Goal: Find specific page/section: Find specific page/section

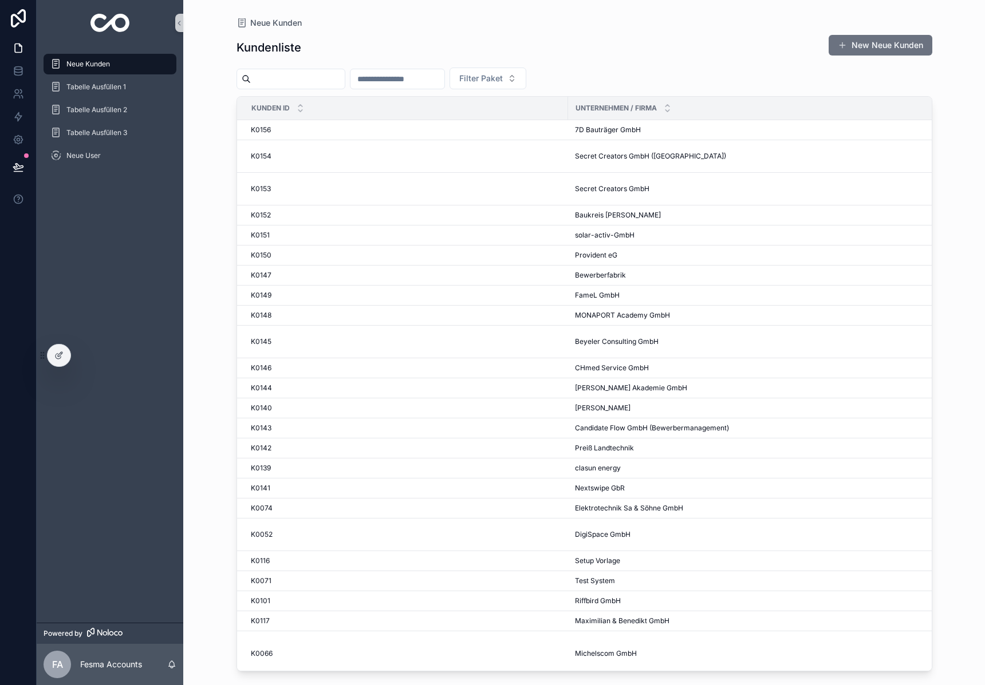
click at [302, 84] on input "scrollable content" at bounding box center [298, 79] width 94 height 16
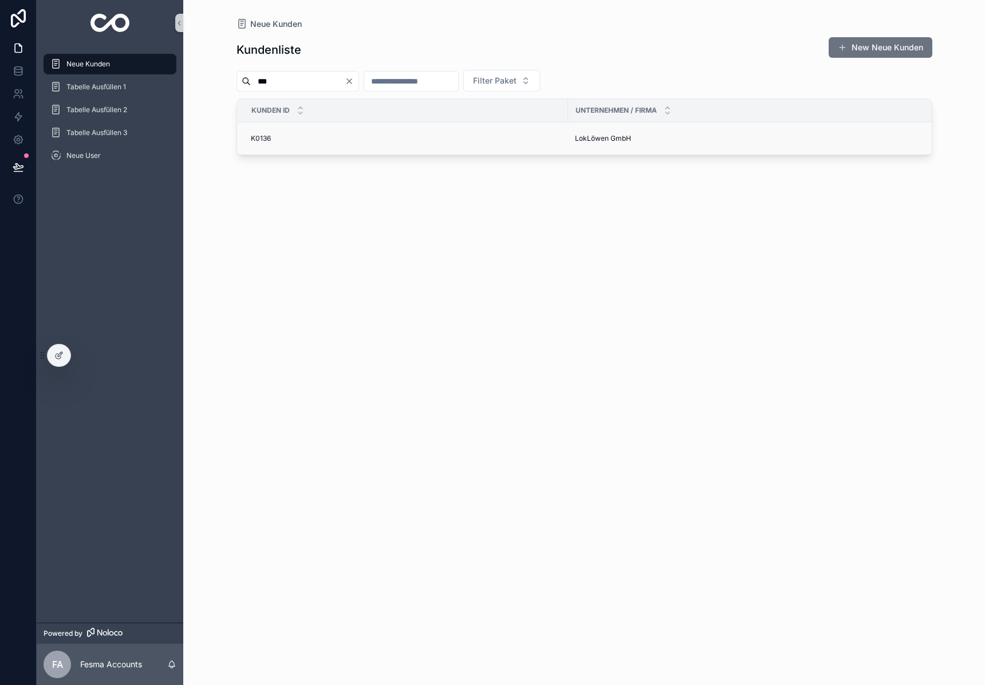
type input "***"
click at [598, 143] on span "LokLöwen GmbH" at bounding box center [603, 138] width 56 height 9
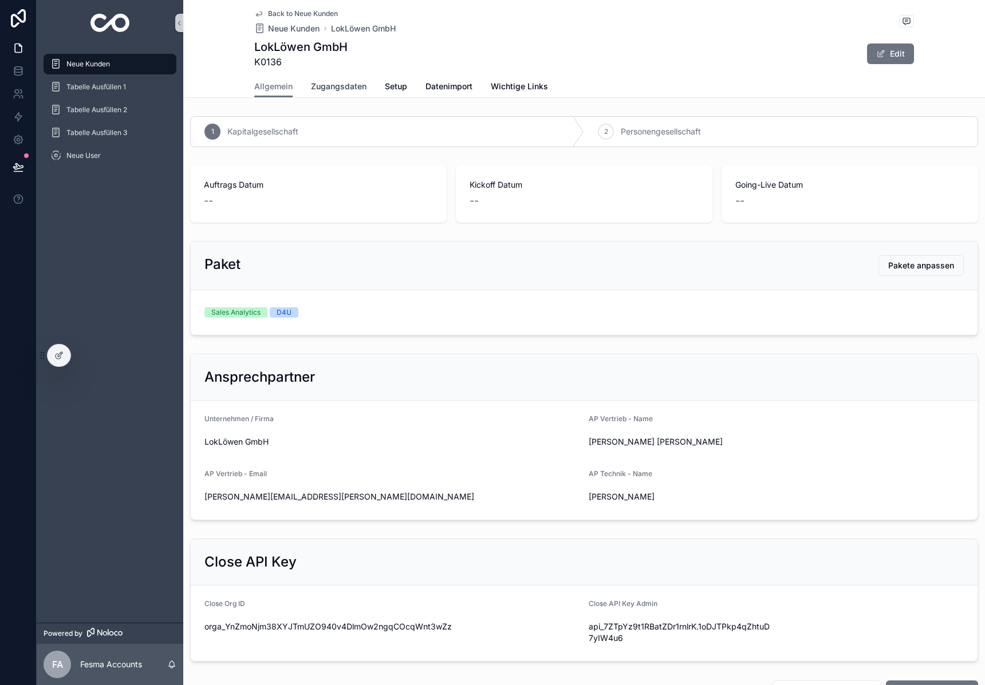
click at [352, 90] on span "Zugangsdaten" at bounding box center [339, 86] width 56 height 11
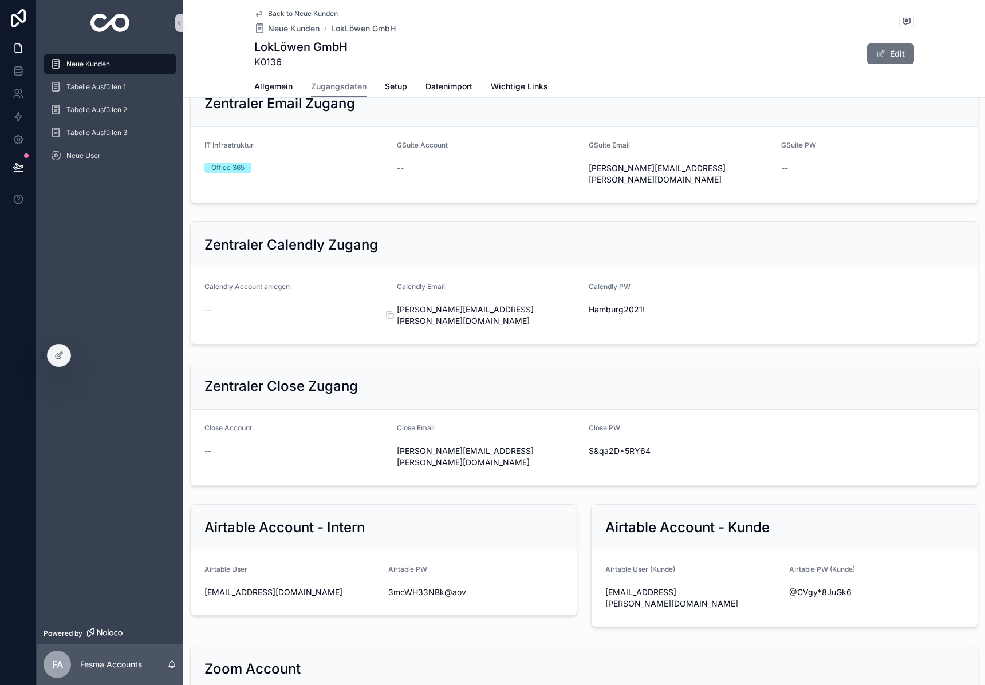
click at [439, 327] on span "d.leonidis@lok-loewen.de" at bounding box center [488, 315] width 183 height 23
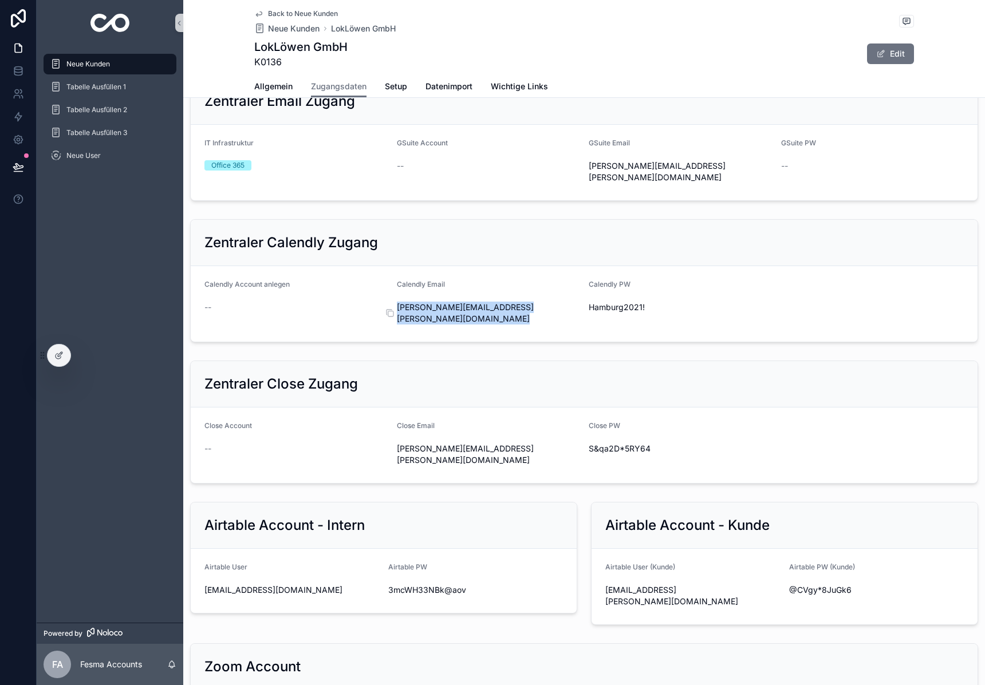
click at [439, 325] on span "d.leonidis@lok-loewen.de" at bounding box center [488, 313] width 183 height 23
copy div "d.leonidis@lok-loewen.de"
click at [635, 313] on span "Hamburg2021!" at bounding box center [680, 307] width 183 height 11
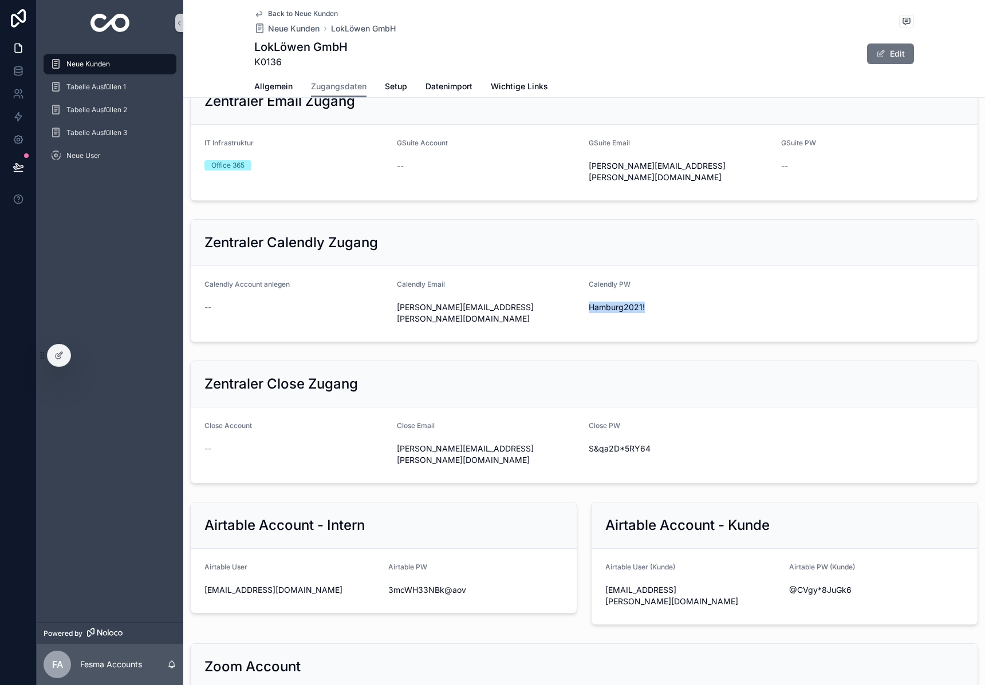
copy div "Hamburg2021!"
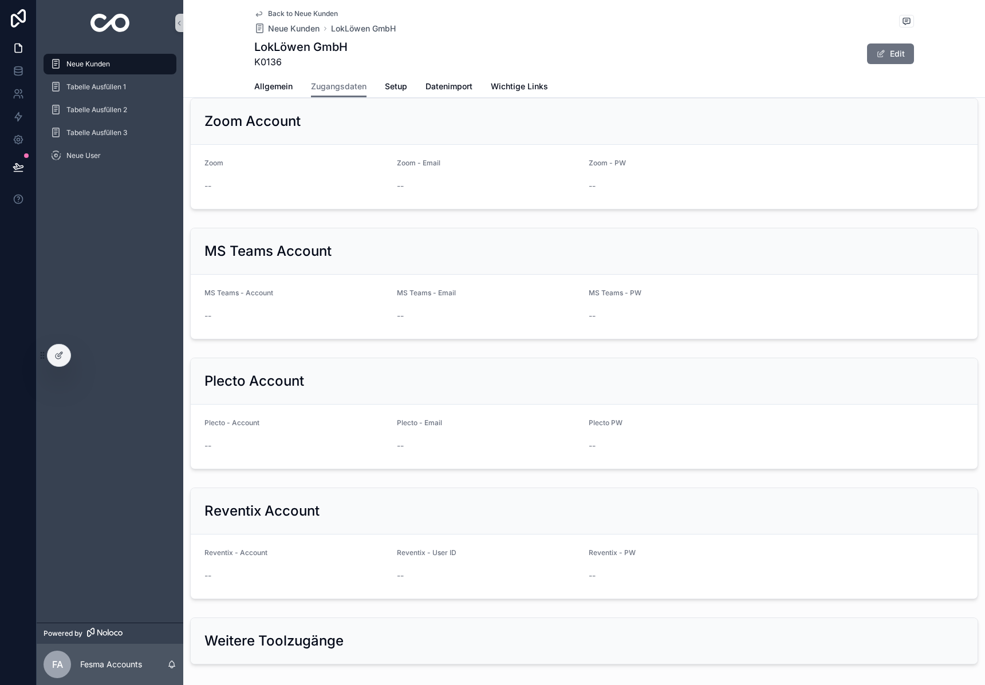
scroll to position [928, 0]
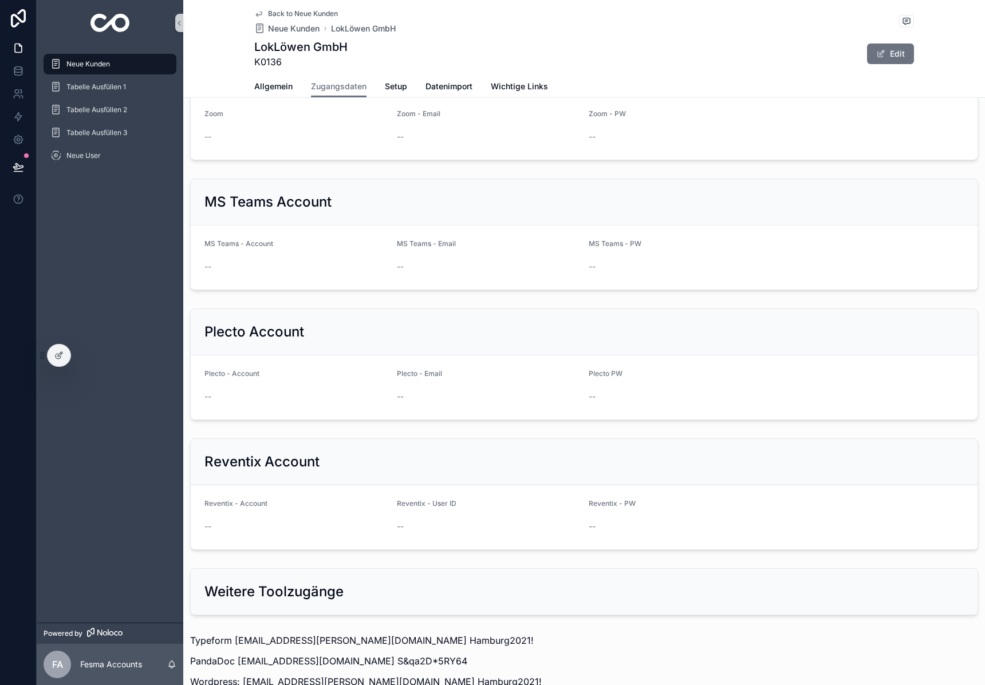
click at [374, 160] on form "Zoom -- Zoom - Email -- Zoom - PW --" at bounding box center [584, 128] width 787 height 64
click at [99, 27] on img "scrollable content" at bounding box center [110, 23] width 40 height 18
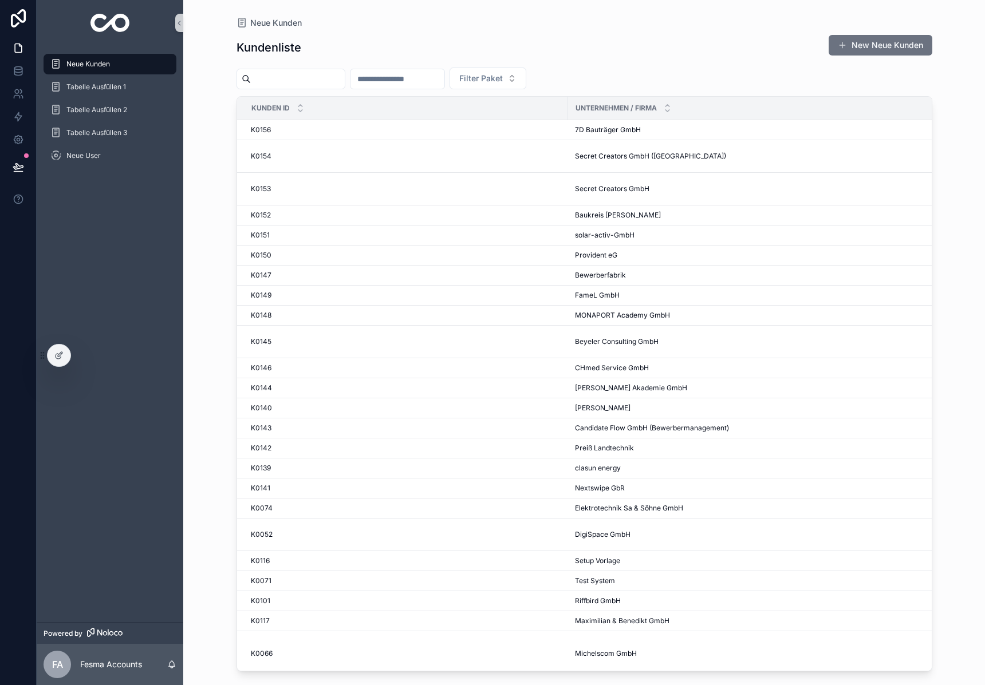
click at [326, 81] on input "scrollable content" at bounding box center [298, 79] width 94 height 16
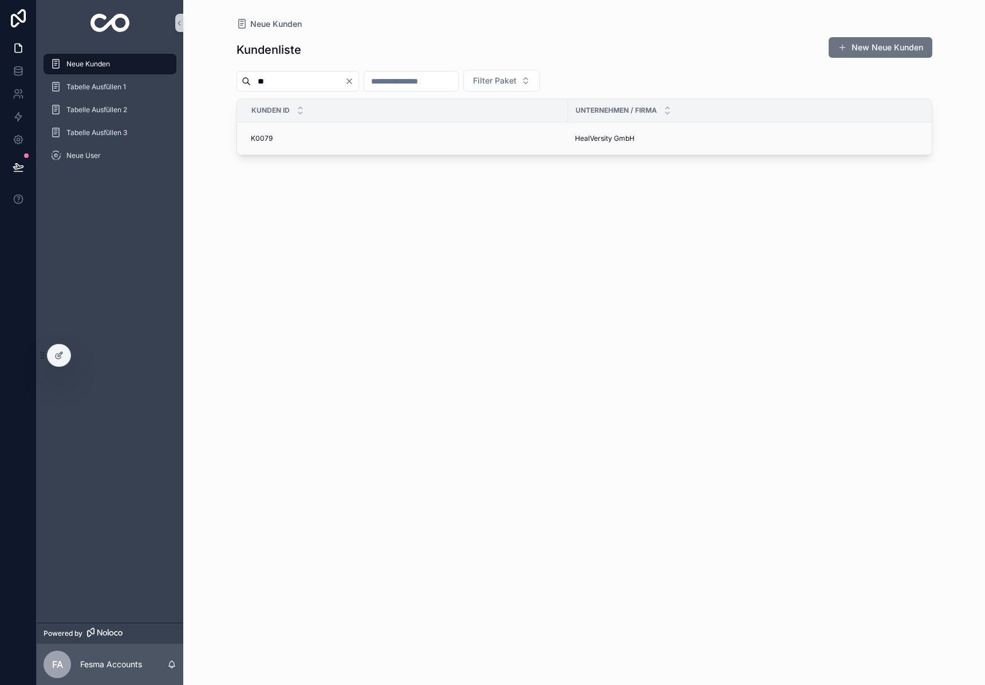
type input "**"
click at [618, 136] on span "HealVersity GmbH" at bounding box center [605, 138] width 60 height 9
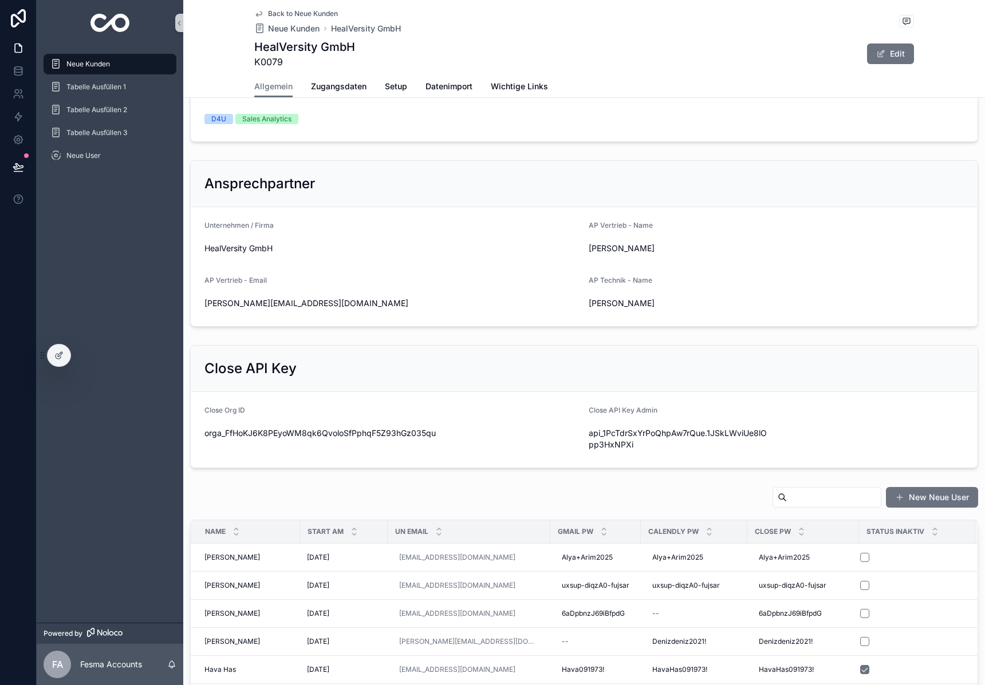
scroll to position [233, 0]
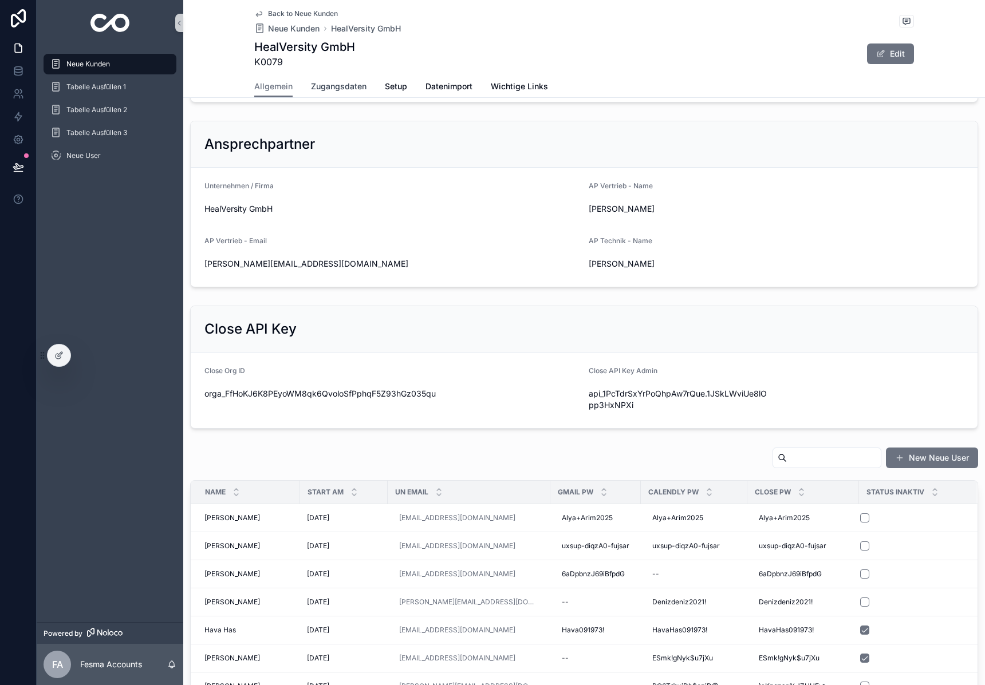
click at [329, 84] on span "Zugangsdaten" at bounding box center [339, 86] width 56 height 11
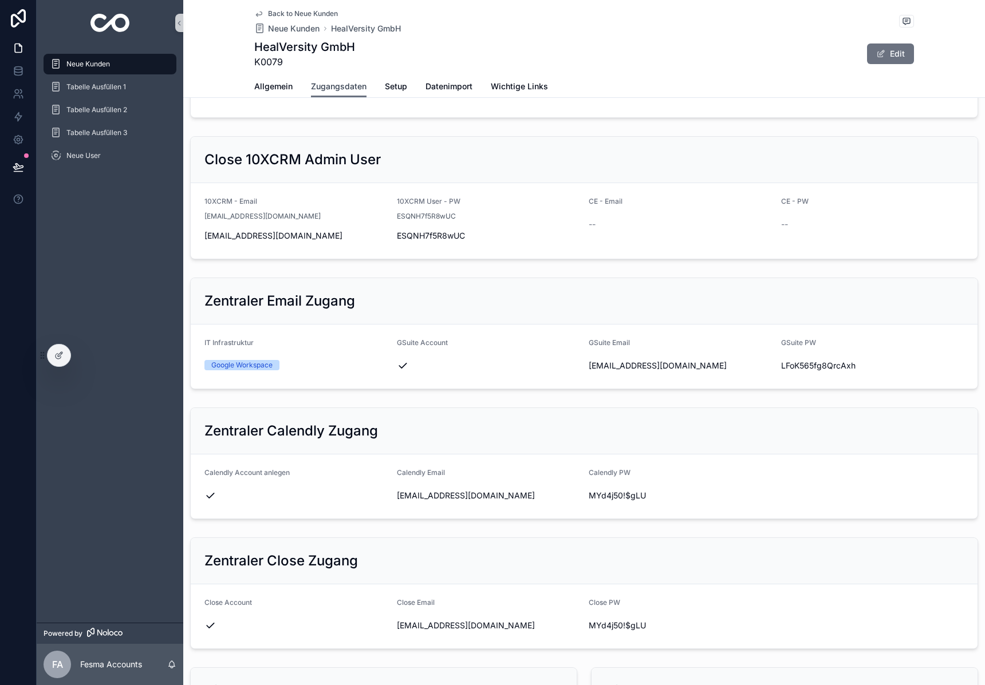
scroll to position [148, 0]
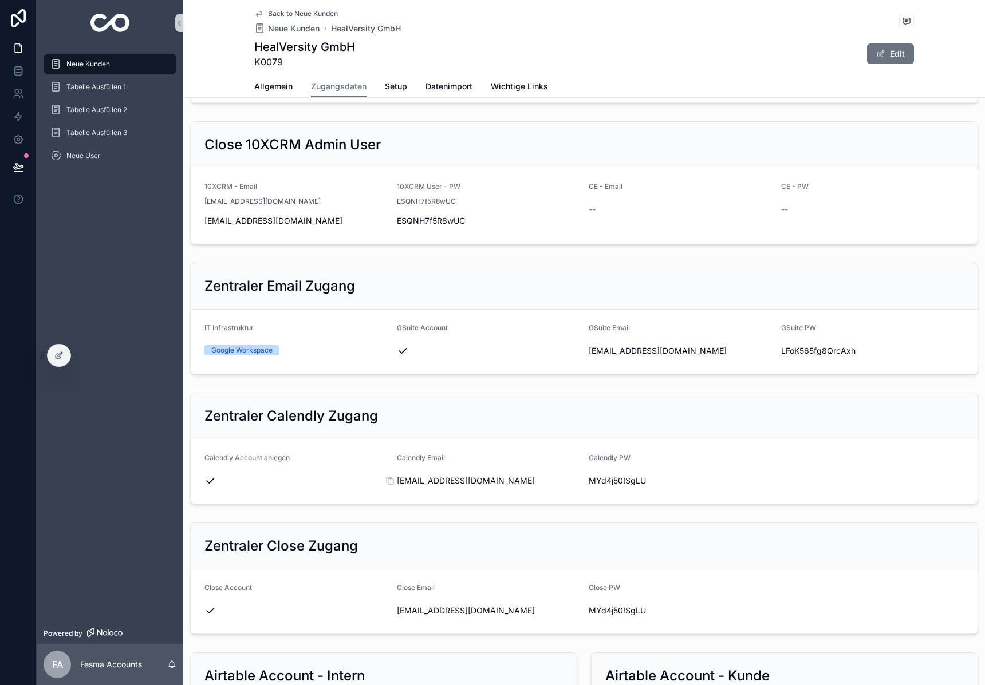
click at [464, 482] on span "sales@healversity.com" at bounding box center [488, 480] width 183 height 11
copy div "sales@healversity.com"
click at [613, 479] on span "MYd4j50!$gLU" at bounding box center [680, 480] width 183 height 11
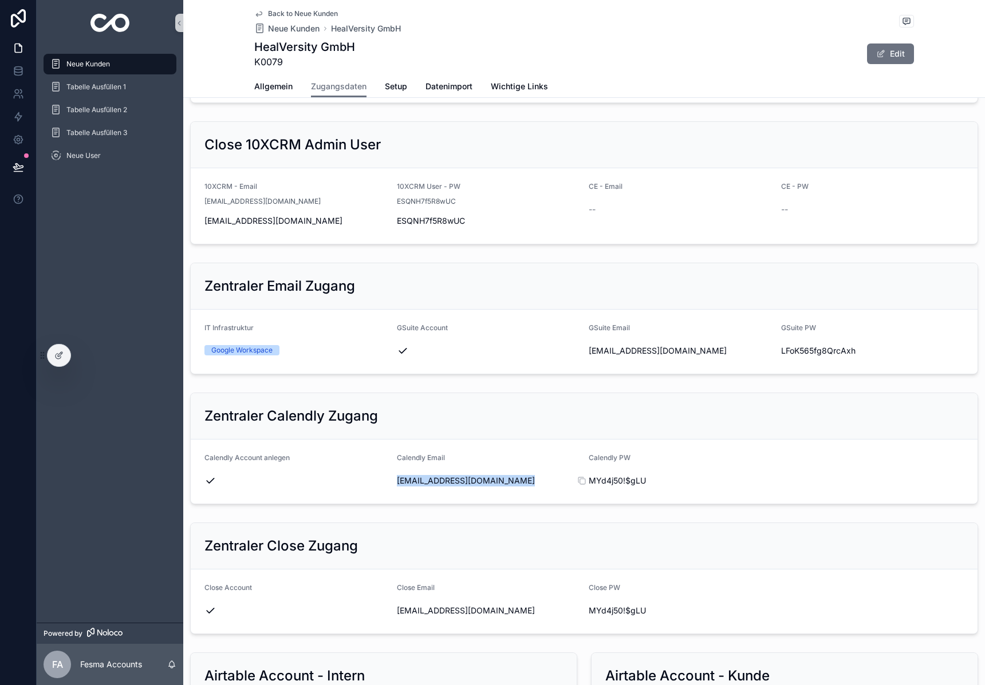
click at [613, 479] on span "MYd4j50!$gLU" at bounding box center [680, 480] width 183 height 11
copy div "MYd4j50!$gLU"
click at [268, 90] on span "Allgemein" at bounding box center [273, 86] width 38 height 11
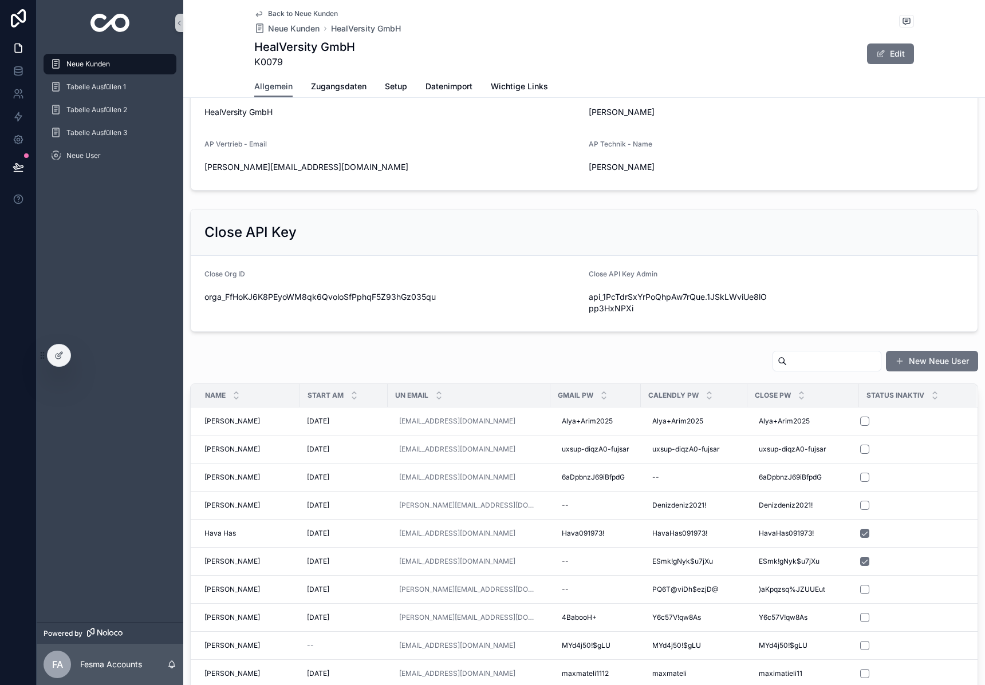
scroll to position [354, 0]
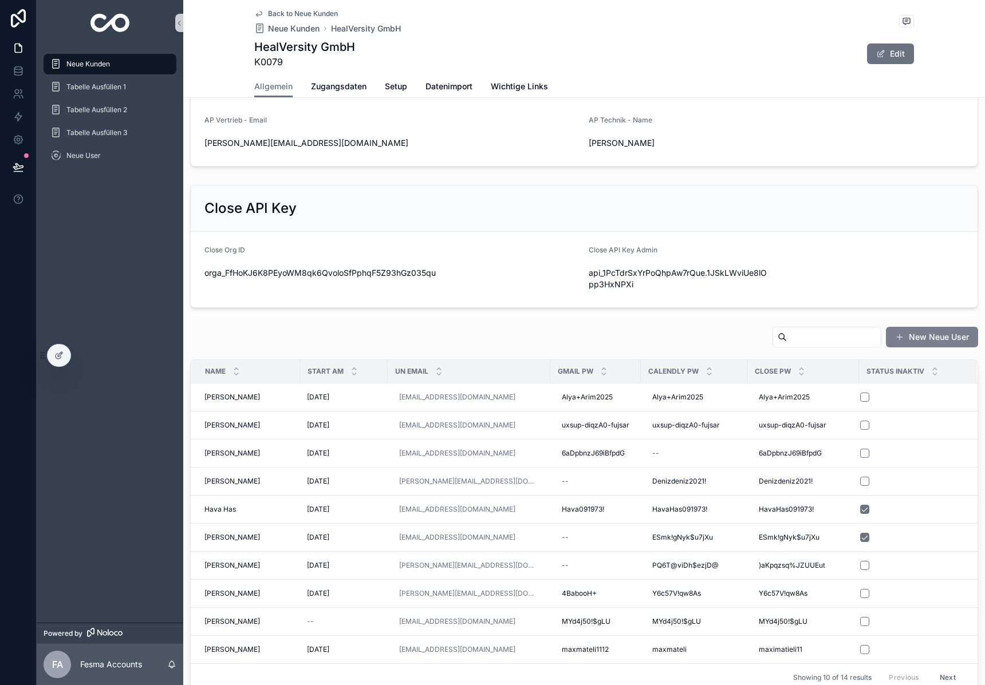
click at [944, 341] on button "New Neue User" at bounding box center [932, 337] width 92 height 21
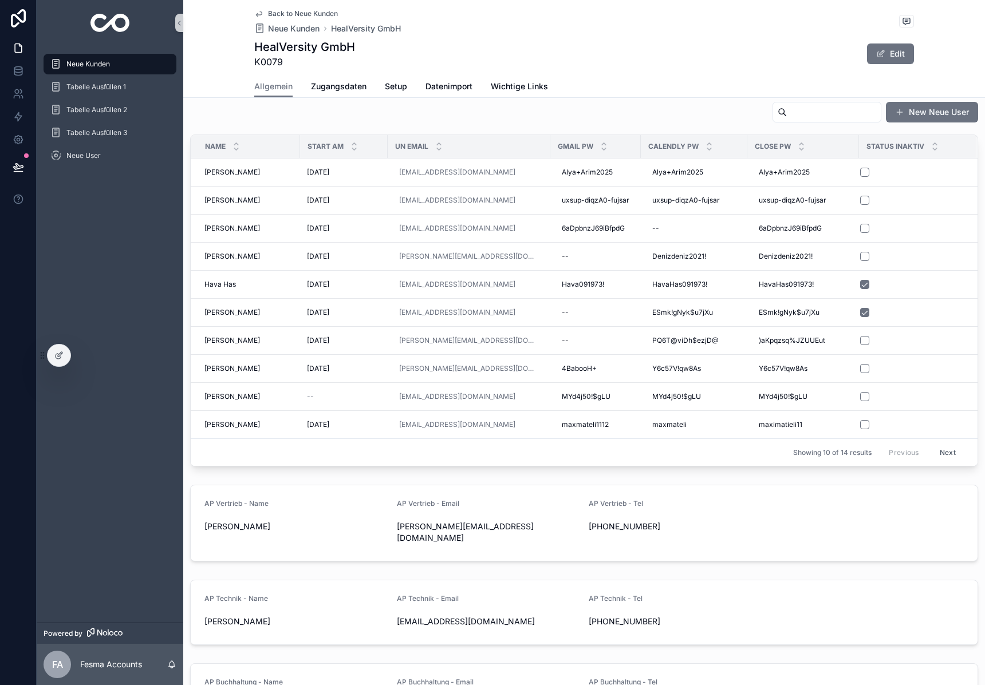
scroll to position [566, 0]
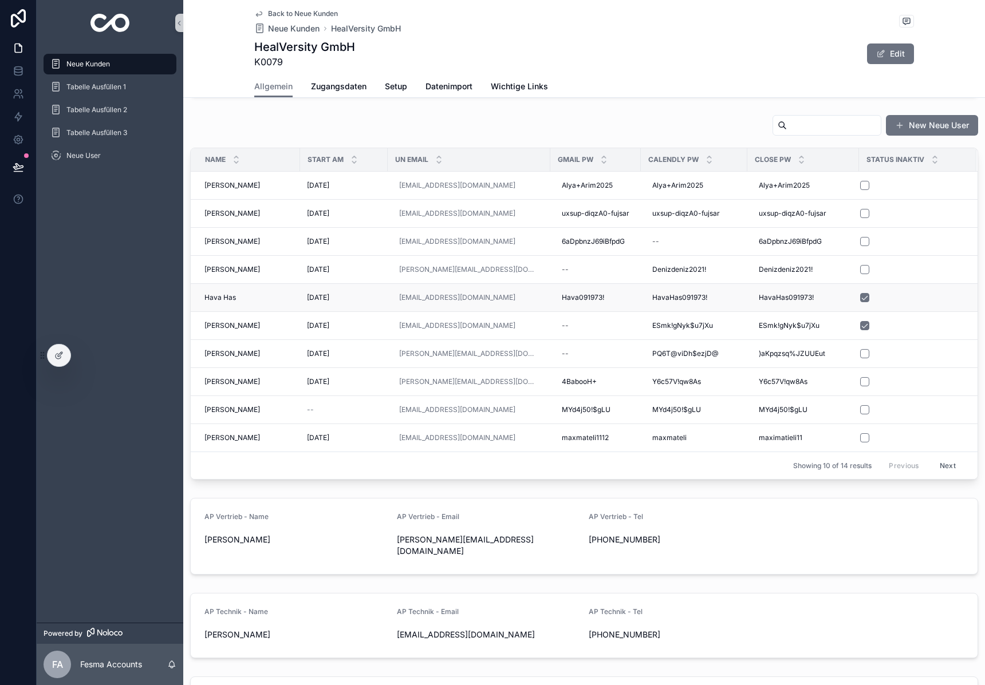
click at [211, 290] on td "Hava Has Hava Has" at bounding box center [245, 298] width 109 height 28
click at [860, 298] on button "scrollable content" at bounding box center [864, 297] width 9 height 9
click at [223, 297] on span "Hava Has" at bounding box center [219, 297] width 31 height 9
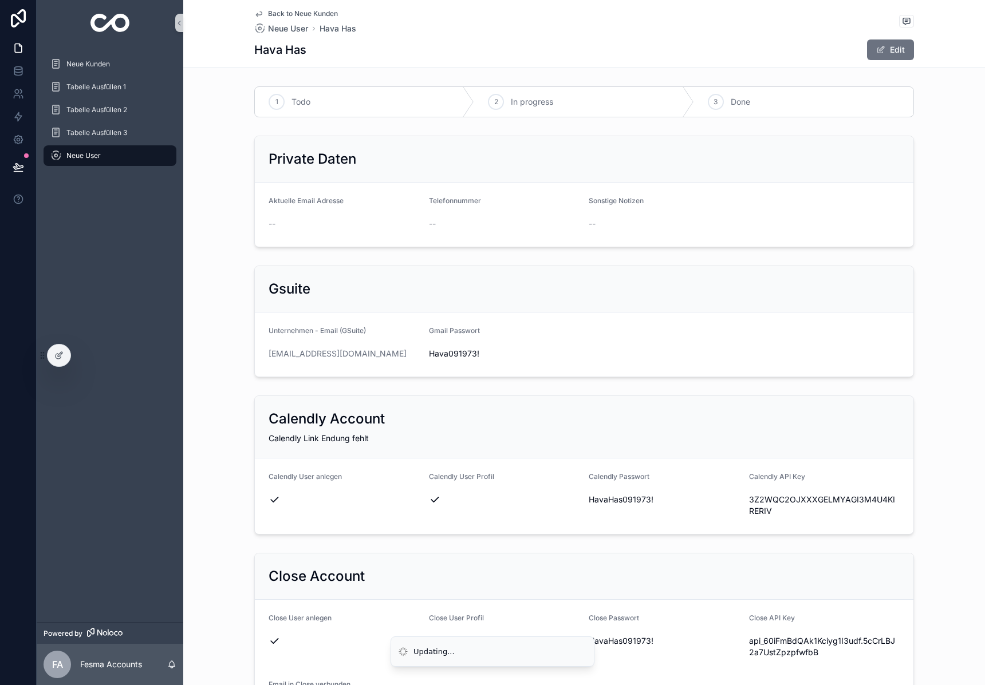
click at [867, 58] on span "Edit" at bounding box center [890, 50] width 47 height 21
click at [881, 54] on button "Edit" at bounding box center [890, 50] width 47 height 21
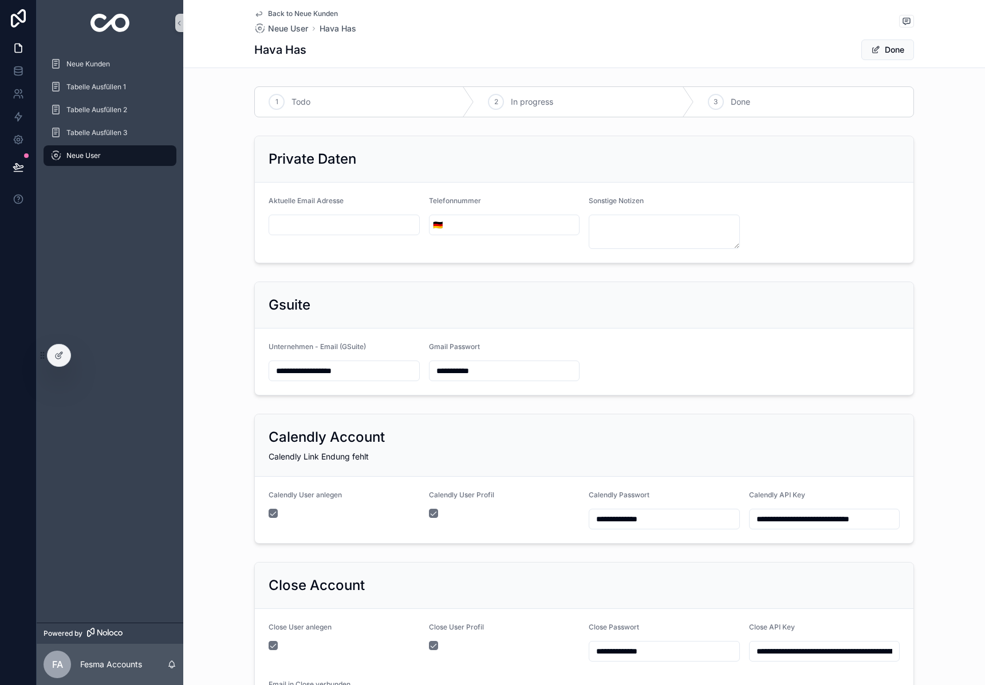
click at [459, 366] on input "**********" at bounding box center [504, 371] width 150 height 16
paste input "*"
type input "**********"
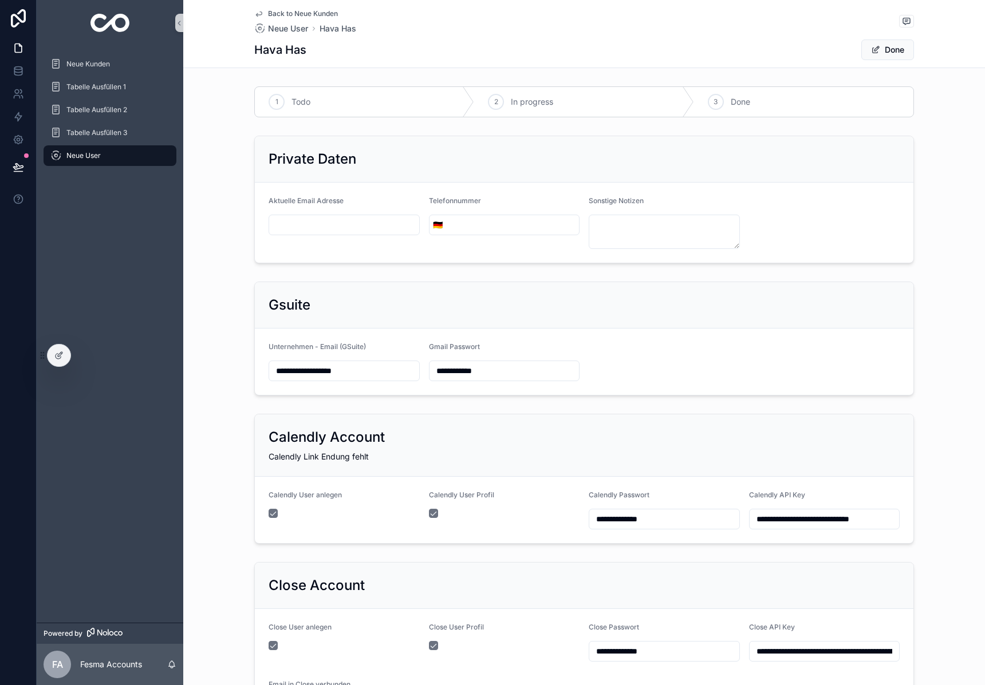
click at [631, 519] on input "**********" at bounding box center [664, 519] width 150 height 16
paste input "scrollable content"
type input "**********"
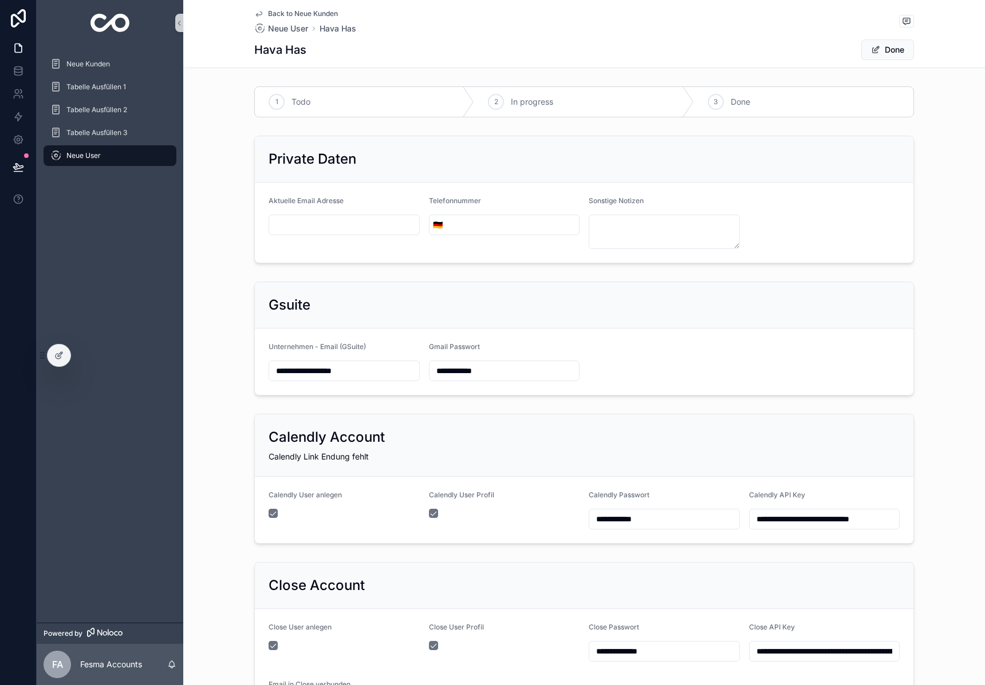
click at [650, 650] on input "**********" at bounding box center [664, 652] width 150 height 16
paste input "scrollable content"
type input "**********"
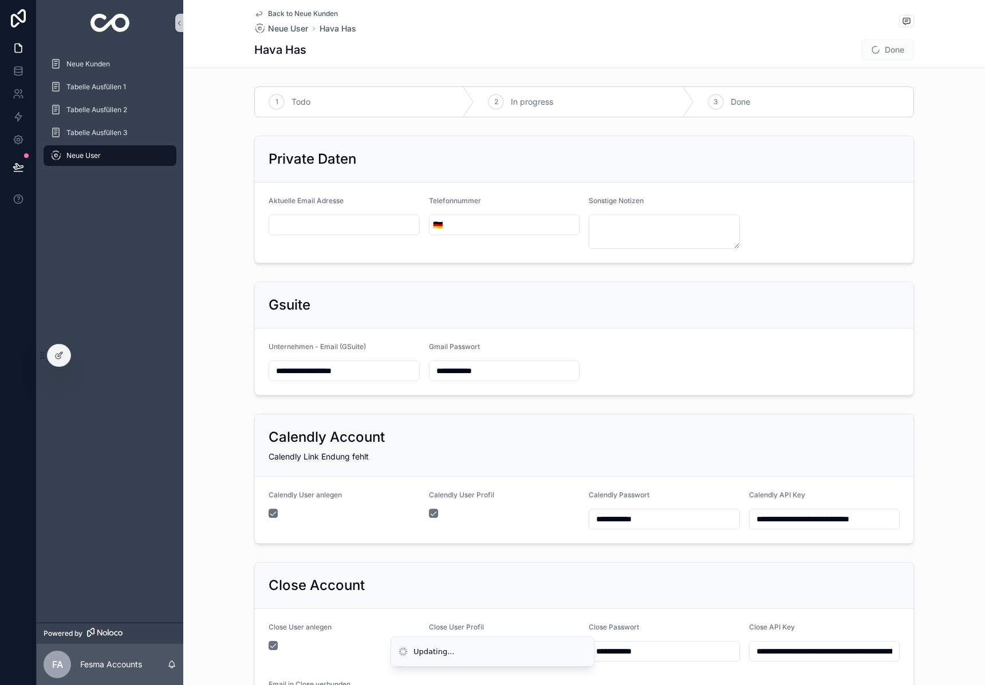
click at [670, 569] on div "Close Account" at bounding box center [584, 586] width 658 height 46
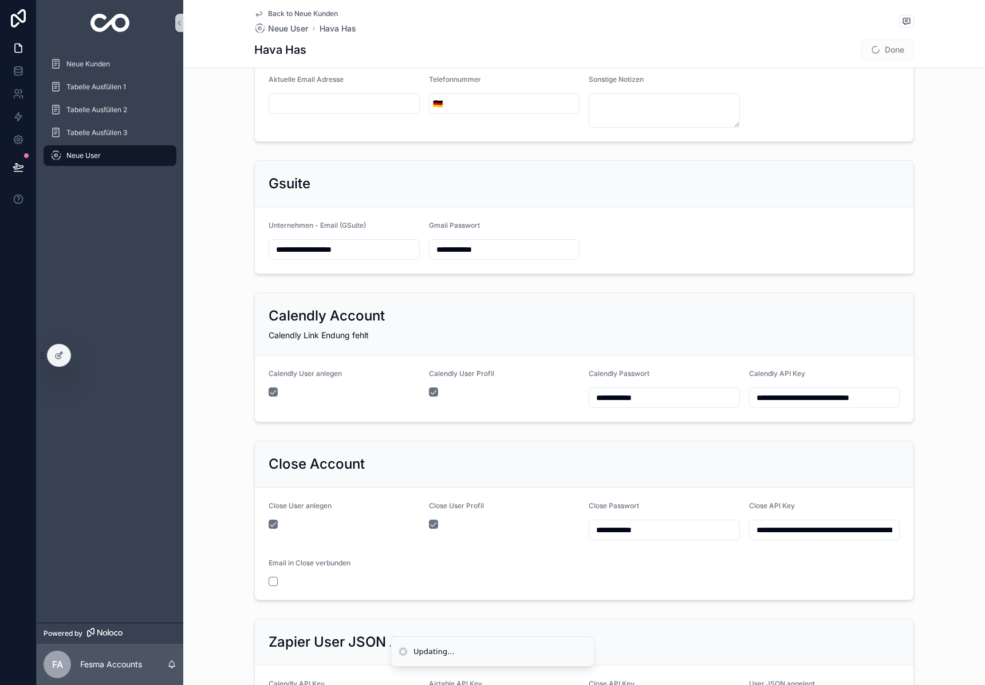
scroll to position [125, 0]
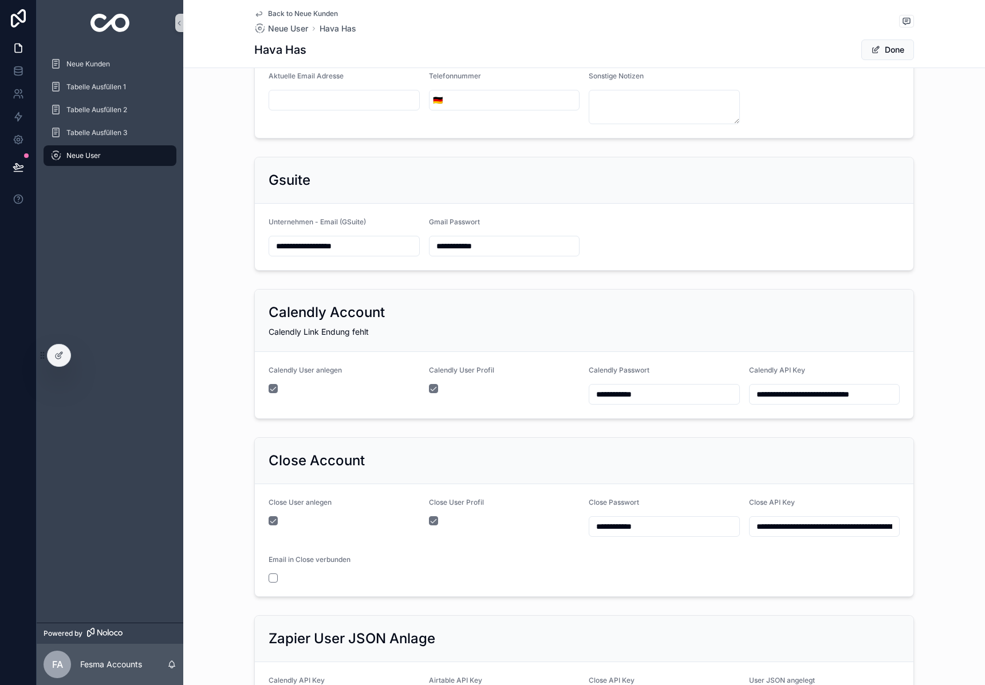
click at [814, 396] on input "**********" at bounding box center [825, 394] width 150 height 16
click at [744, 429] on div "**********" at bounding box center [584, 622] width 802 height 1331
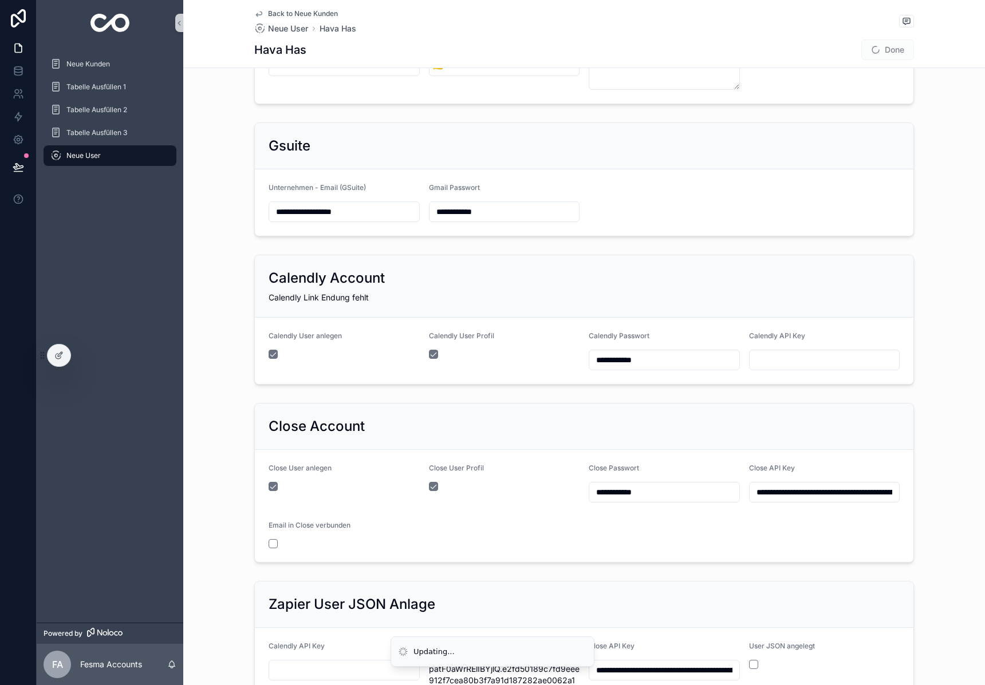
scroll to position [190, 0]
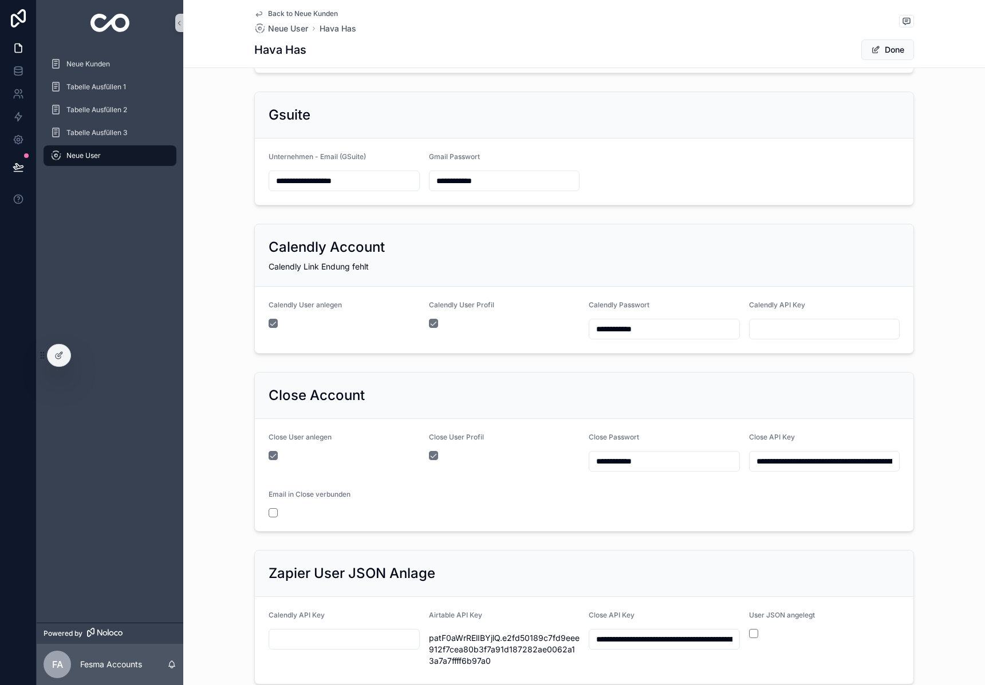
click at [837, 461] on input "**********" at bounding box center [825, 461] width 150 height 16
paste input "scrollable content"
type input "**********"
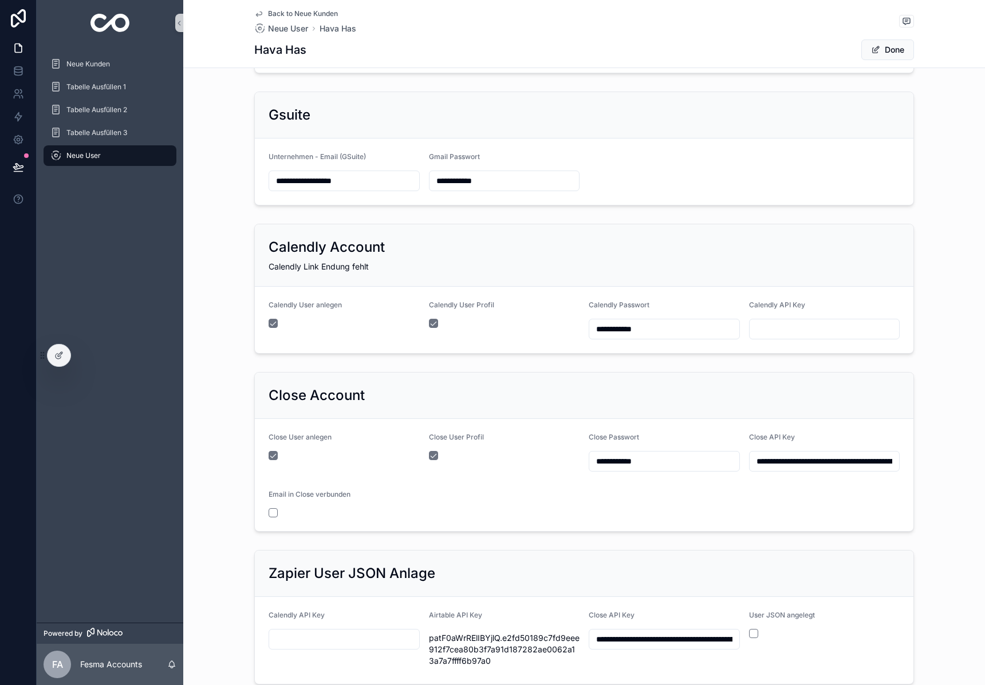
type input "**********"
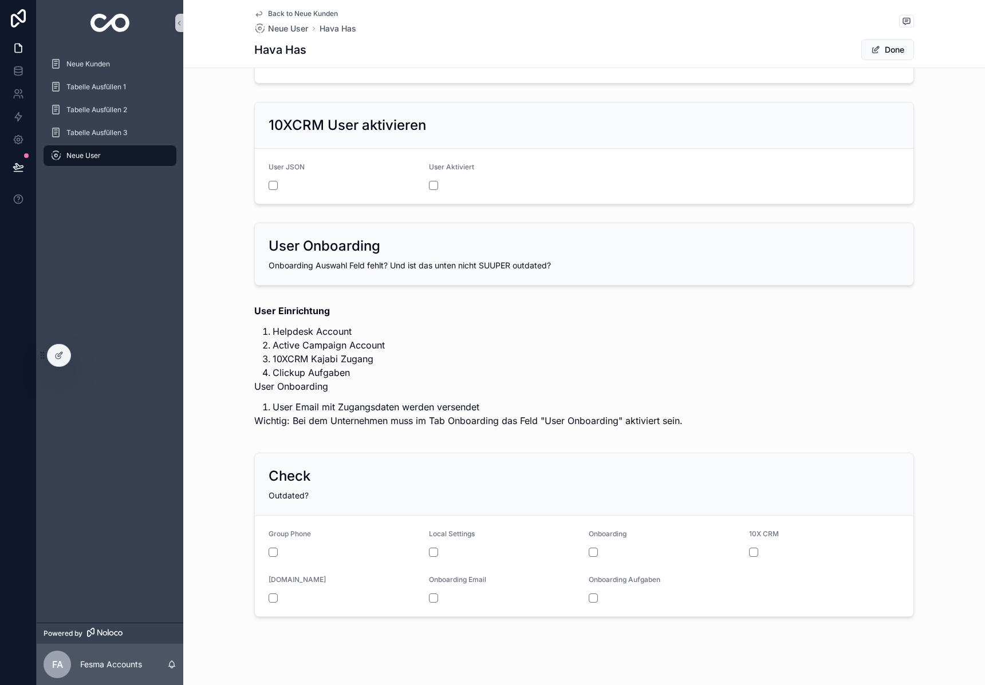
scroll to position [801, 0]
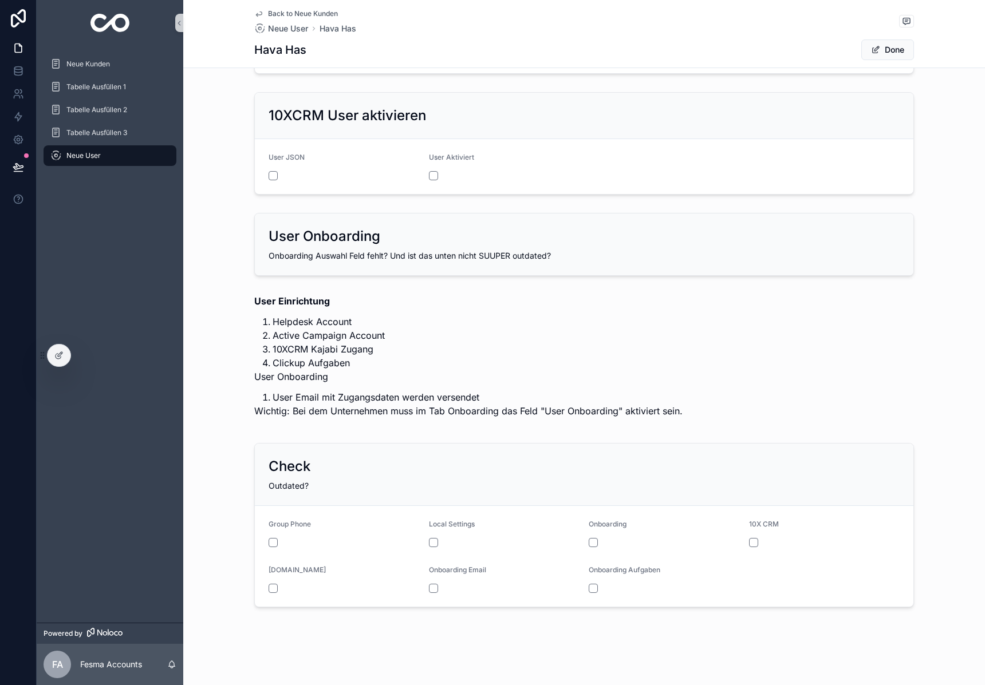
type input "**********"
click at [595, 541] on button "scrollable content" at bounding box center [593, 542] width 9 height 9
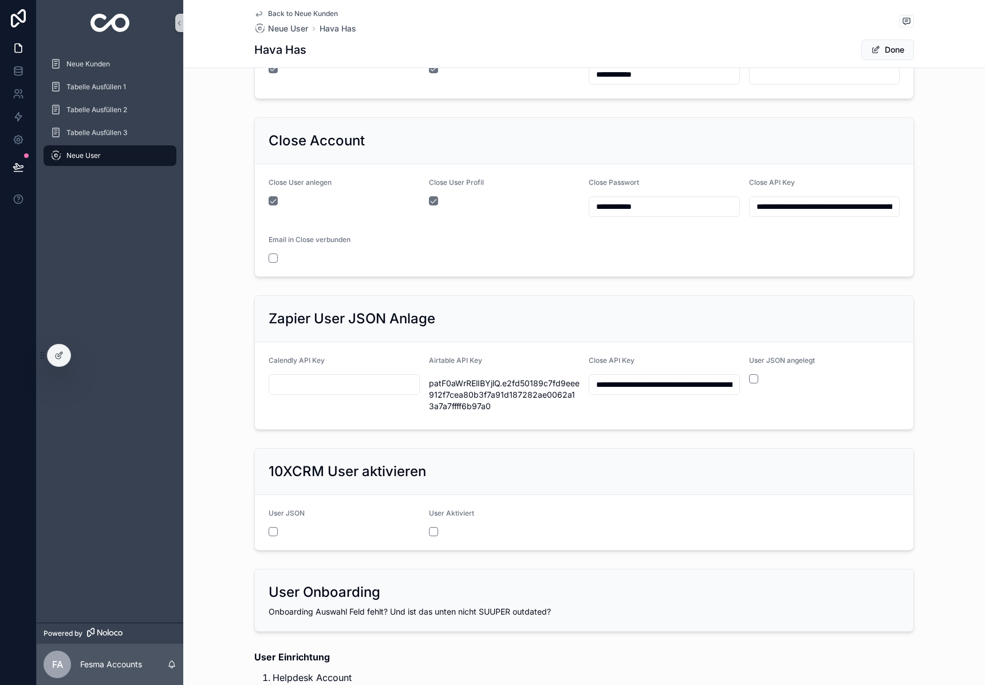
scroll to position [0, 0]
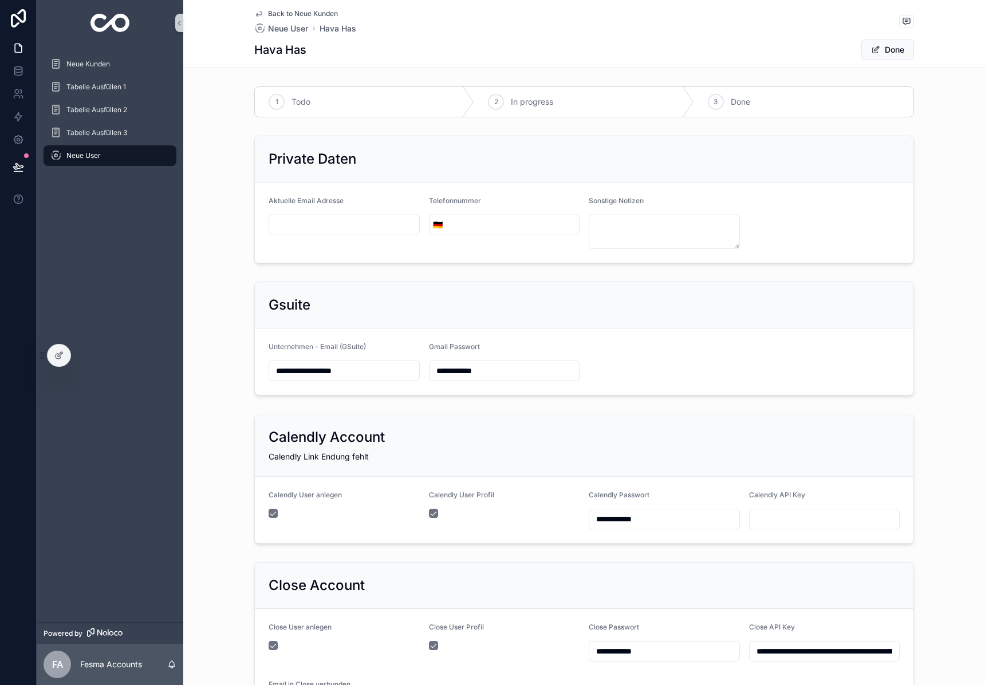
click at [503, 229] on input "scrollable content" at bounding box center [512, 225] width 133 height 16
paste input "**********"
type input "**********"
click at [897, 50] on span "Done" at bounding box center [887, 50] width 53 height 21
click at [881, 50] on button "Done" at bounding box center [887, 50] width 53 height 21
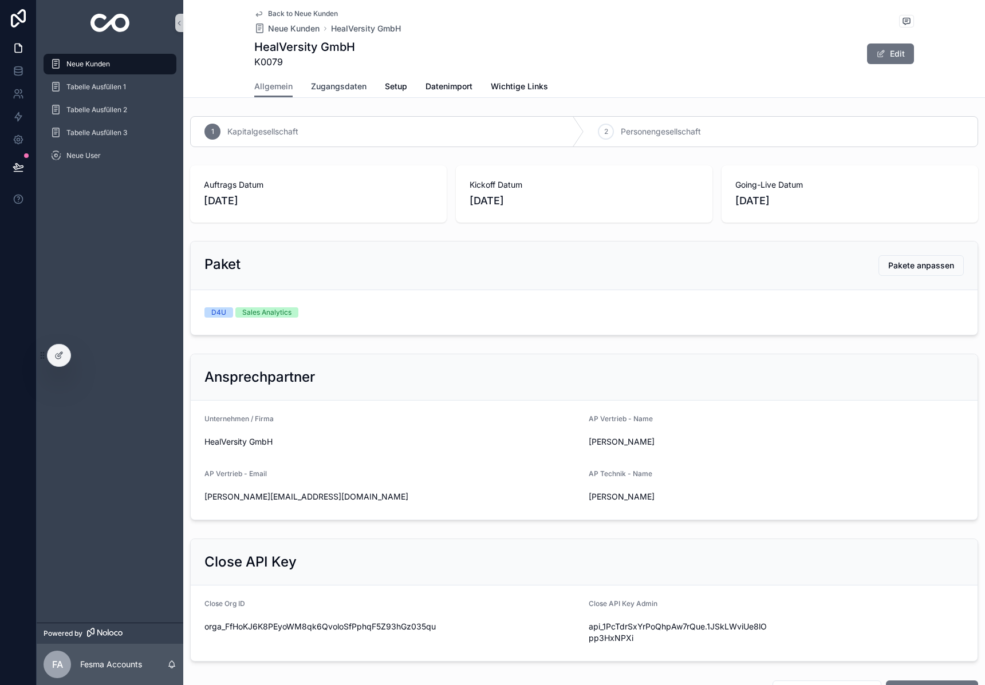
click at [343, 89] on span "Zugangsdaten" at bounding box center [339, 86] width 56 height 11
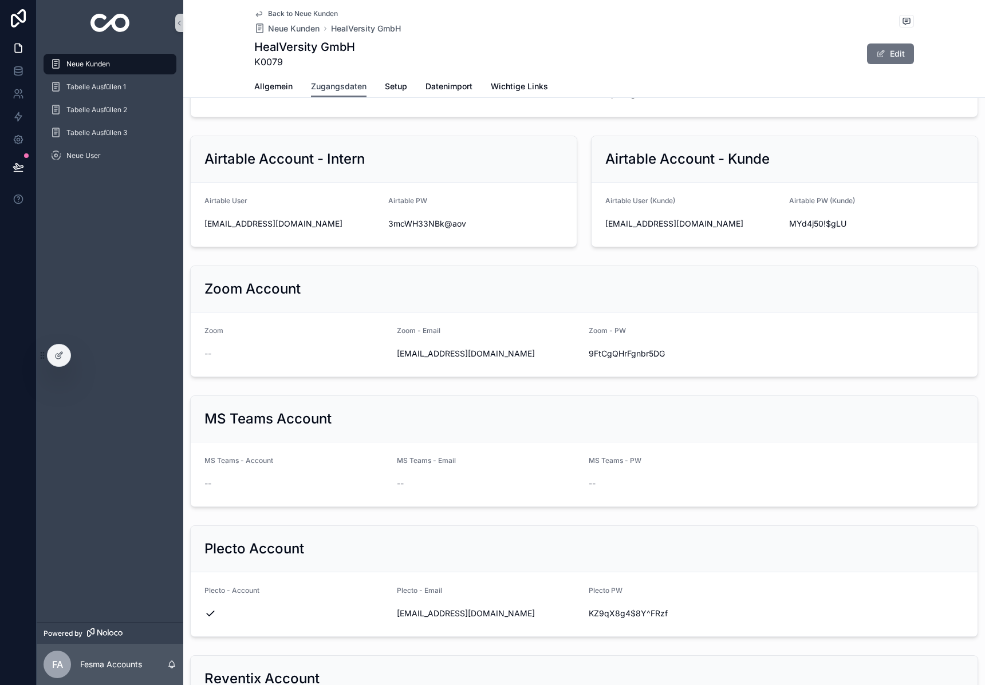
scroll to position [676, 0]
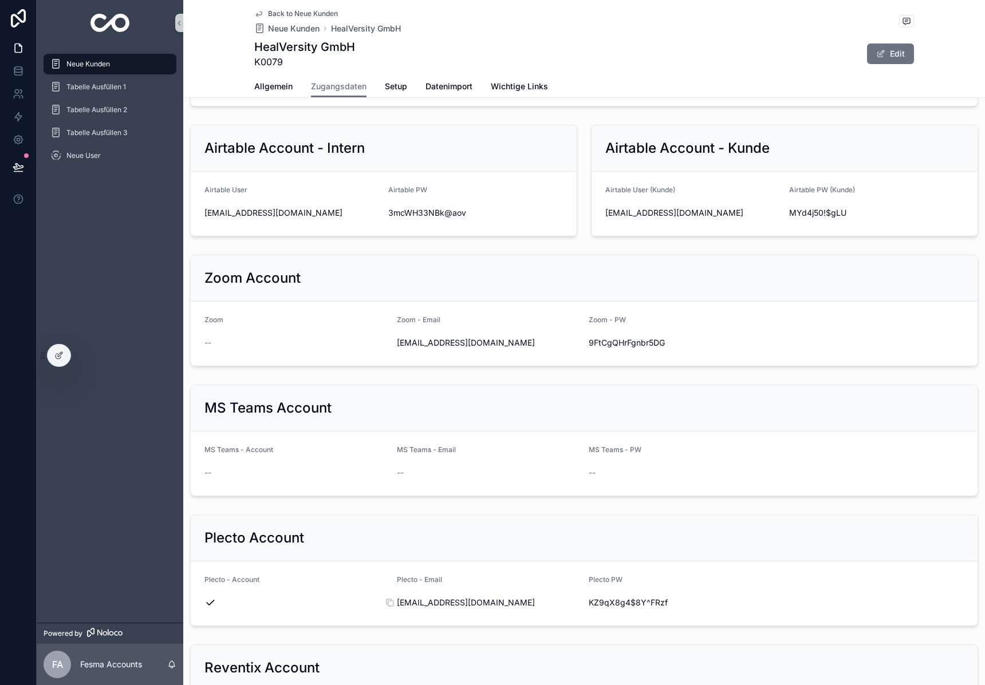
click at [451, 600] on span "customer+k0079@10xcrm.de" at bounding box center [488, 602] width 183 height 11
click at [625, 602] on span "KZ9qX8g4$8Y^FRzf" at bounding box center [680, 602] width 183 height 11
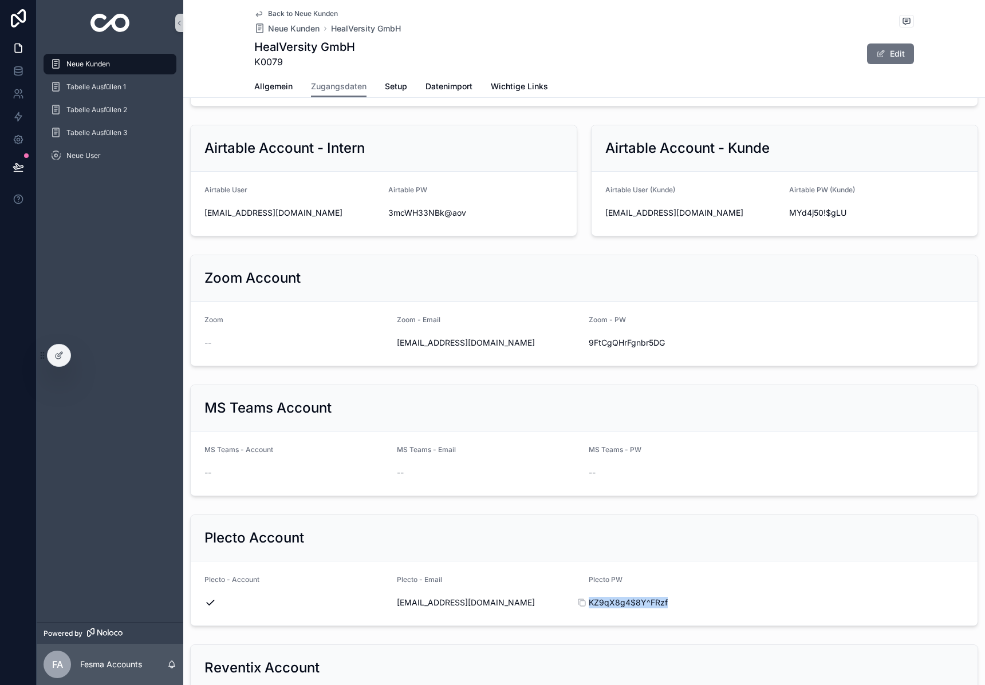
click at [625, 602] on span "KZ9qX8g4$8Y^FRzf" at bounding box center [680, 602] width 183 height 11
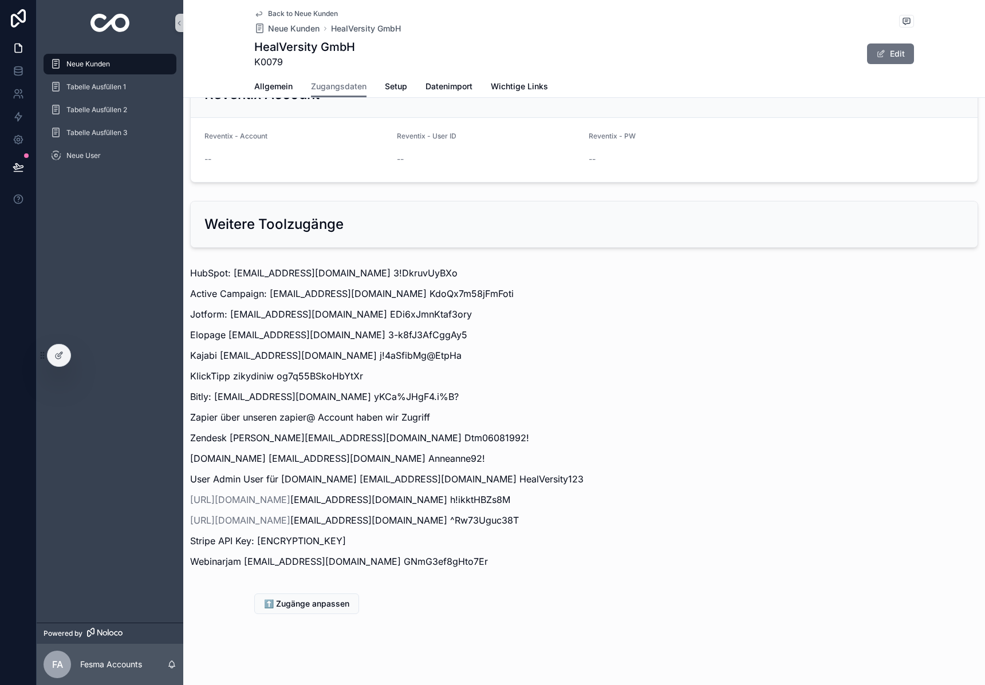
scroll to position [1256, 0]
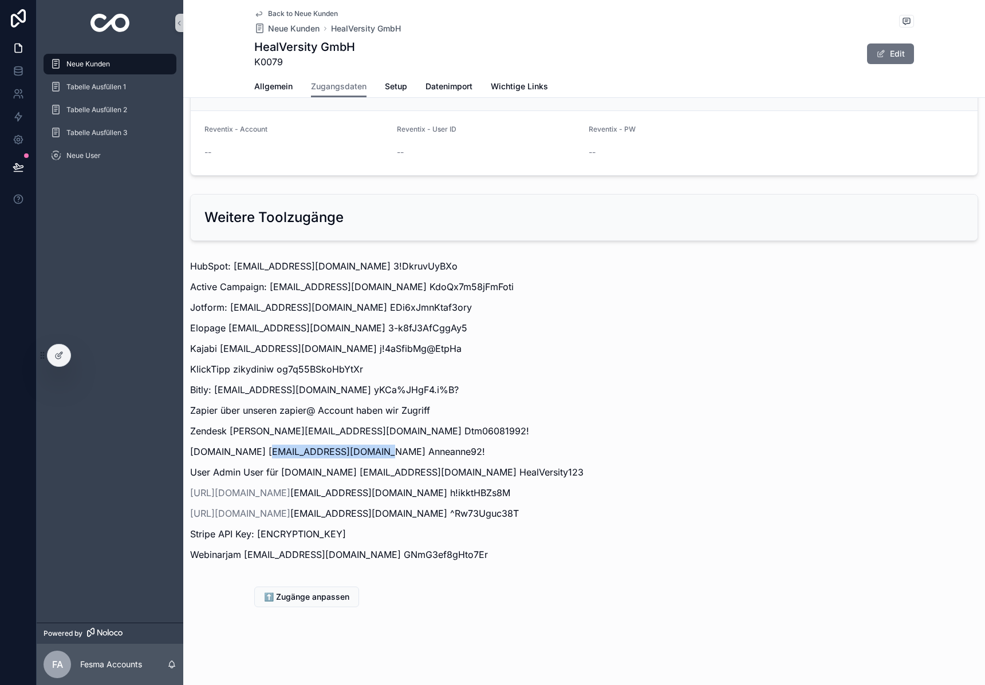
drag, startPoint x: 258, startPoint y: 452, endPoint x: 364, endPoint y: 453, distance: 106.5
click at [364, 453] on p "chat.10xcrm.de thomae@healversity.com Anneanne92!" at bounding box center [584, 452] width 788 height 14
copy p "thomae@healversity.com"
drag, startPoint x: 373, startPoint y: 450, endPoint x: 411, endPoint y: 451, distance: 37.2
click at [461, 449] on p "chat.10xcrm.de thomae@healversity.com Anneanne92!" at bounding box center [584, 452] width 788 height 14
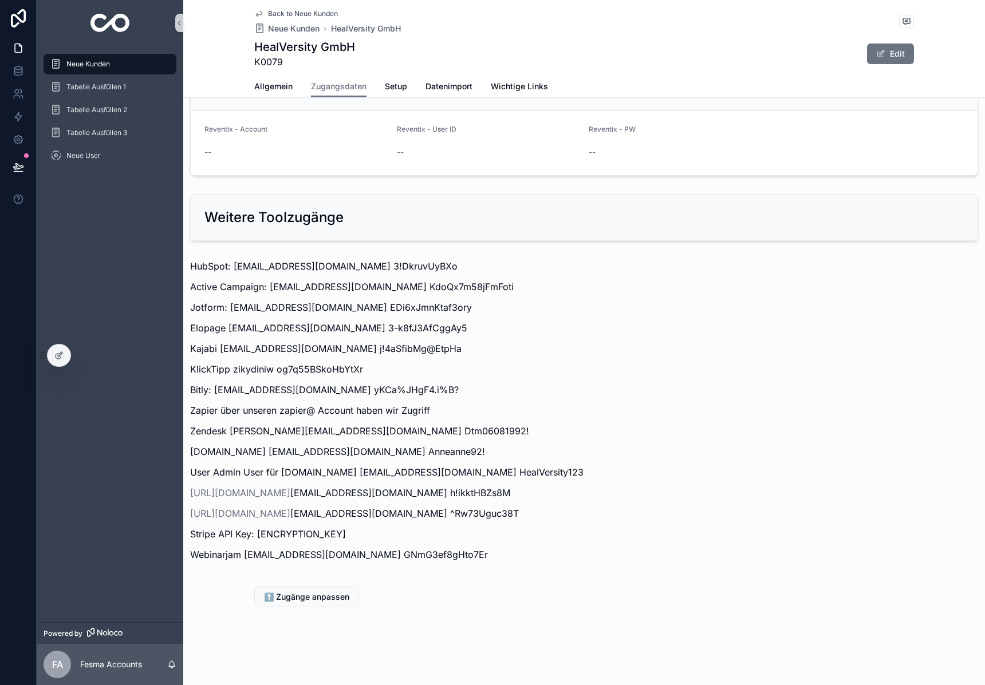
drag, startPoint x: 373, startPoint y: 452, endPoint x: 451, endPoint y: 451, distance: 77.3
click at [451, 451] on p "chat.10xcrm.de thomae@healversity.com Anneanne92!" at bounding box center [584, 452] width 788 height 14
drag, startPoint x: 372, startPoint y: 449, endPoint x: 467, endPoint y: 452, distance: 95.1
click at [467, 452] on p "chat.10xcrm.de thomae@healversity.com Anneanne92!" at bounding box center [584, 452] width 788 height 14
copy p "Anneanne92!"
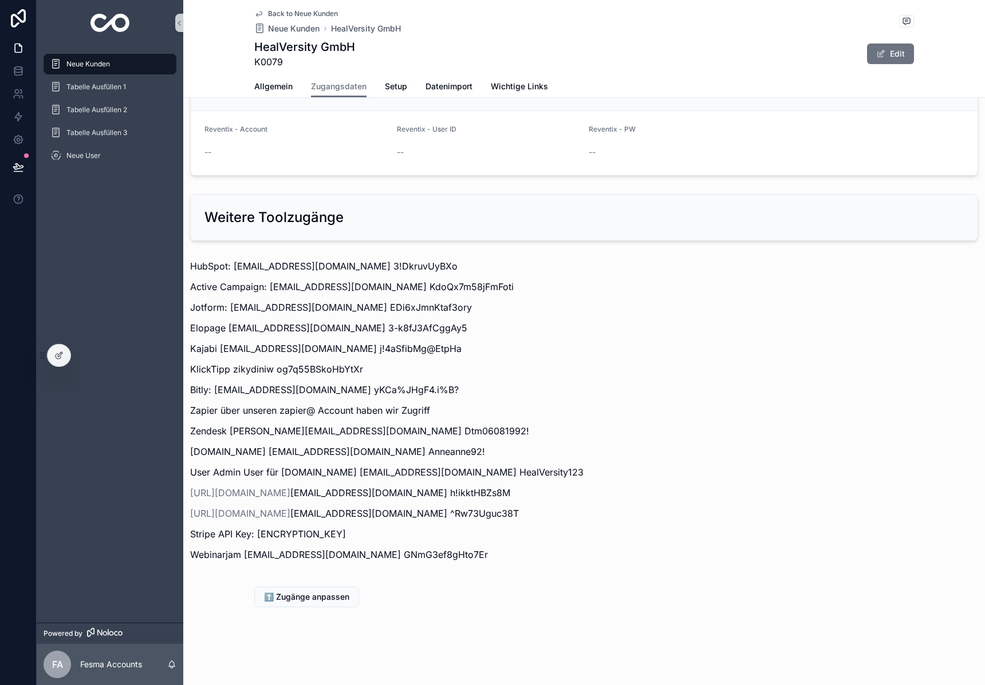
drag, startPoint x: 574, startPoint y: 342, endPoint x: 570, endPoint y: 295, distance: 46.6
click at [574, 342] on p "Kajabi kontakt@healversity.com j!4aSfibMg@EtpHa" at bounding box center [584, 349] width 788 height 14
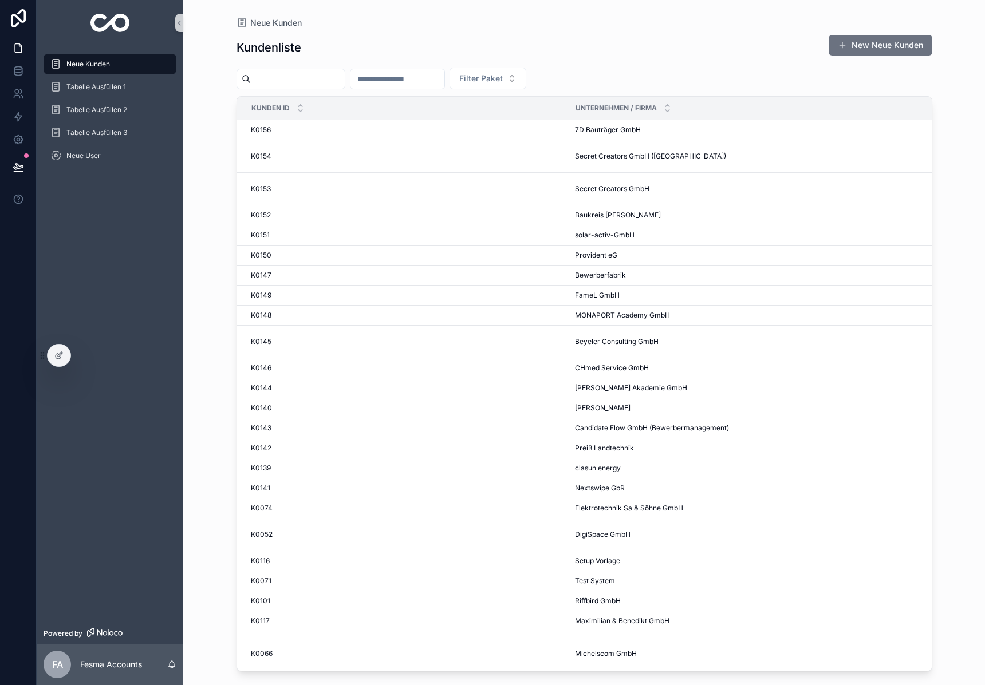
click at [311, 79] on input "scrollable content" at bounding box center [298, 79] width 94 height 16
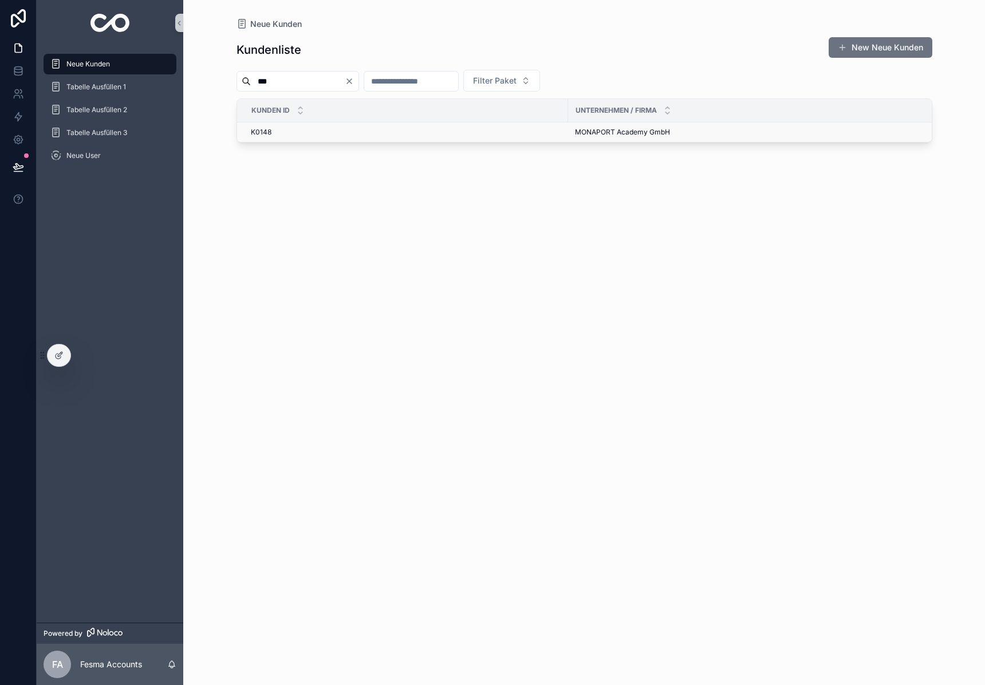
type input "***"
click at [601, 133] on span "MONAPORT Academy GmbH" at bounding box center [622, 132] width 95 height 9
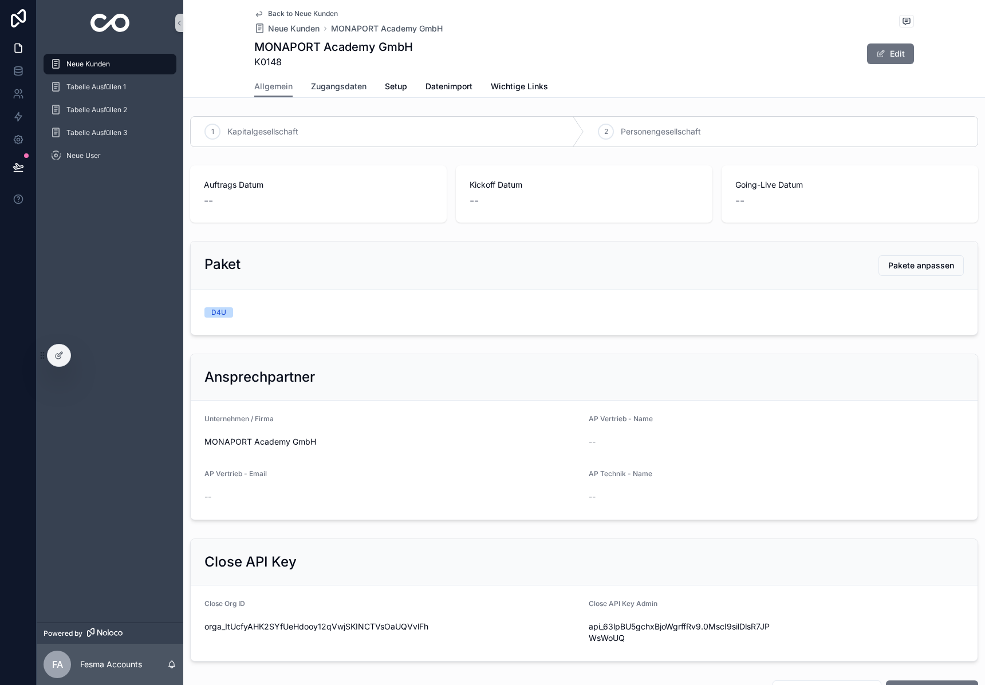
click at [345, 85] on span "Zugangsdaten" at bounding box center [339, 86] width 56 height 11
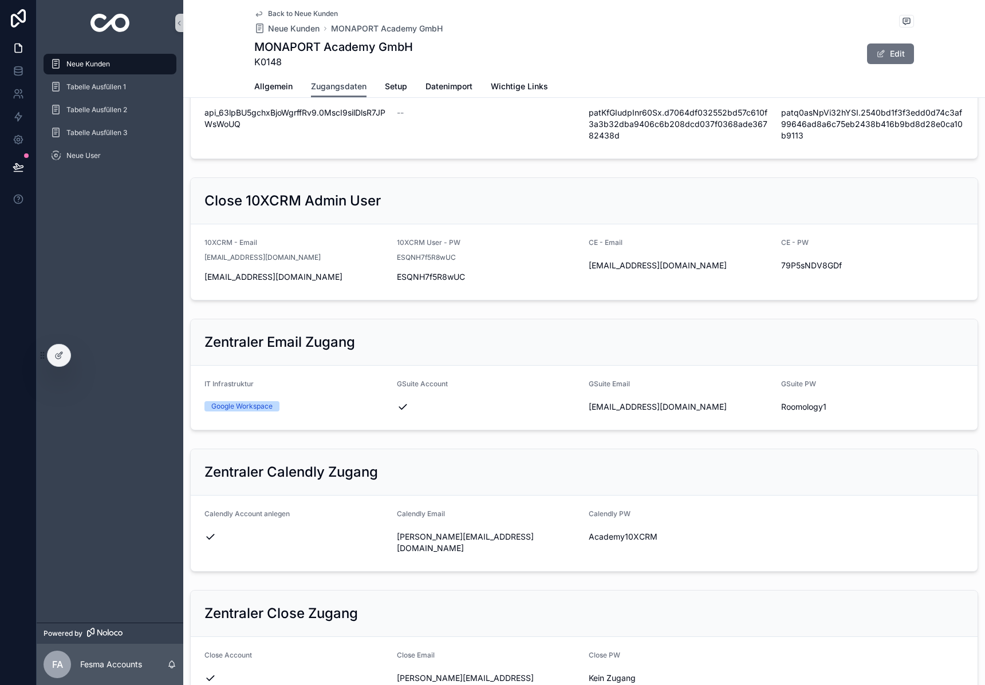
scroll to position [94, 0]
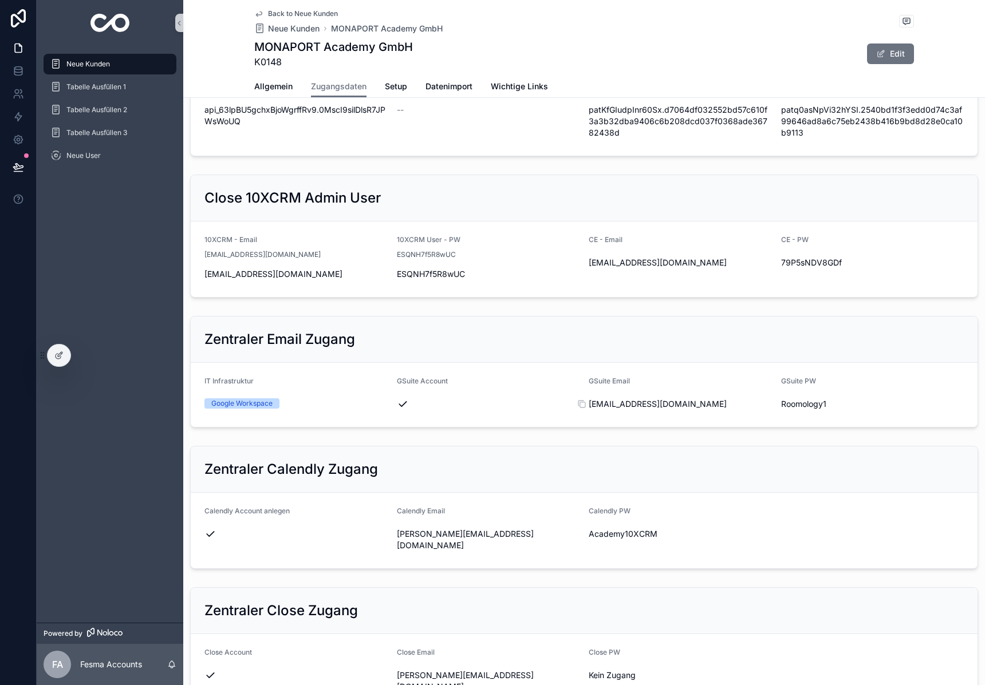
click at [650, 399] on span "[EMAIL_ADDRESS][DOMAIN_NAME]" at bounding box center [680, 404] width 183 height 11
click at [633, 414] on form "IT Infrastruktur Google Workspace GSuite Account GSuite Email [EMAIL_ADDRESS][D…" at bounding box center [584, 395] width 787 height 64
click at [637, 410] on div "[EMAIL_ADDRESS][DOMAIN_NAME]" at bounding box center [680, 404] width 183 height 18
click at [801, 404] on span "Roomology1" at bounding box center [872, 404] width 183 height 11
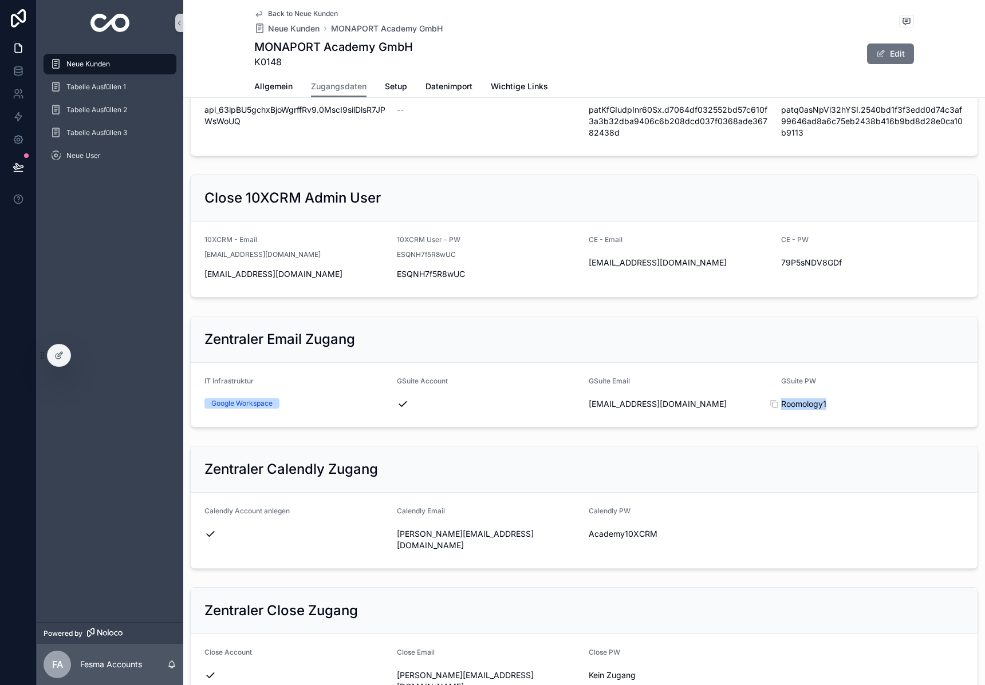
click at [801, 404] on span "Roomology1" at bounding box center [872, 404] width 183 height 11
copy div "Roomology1"
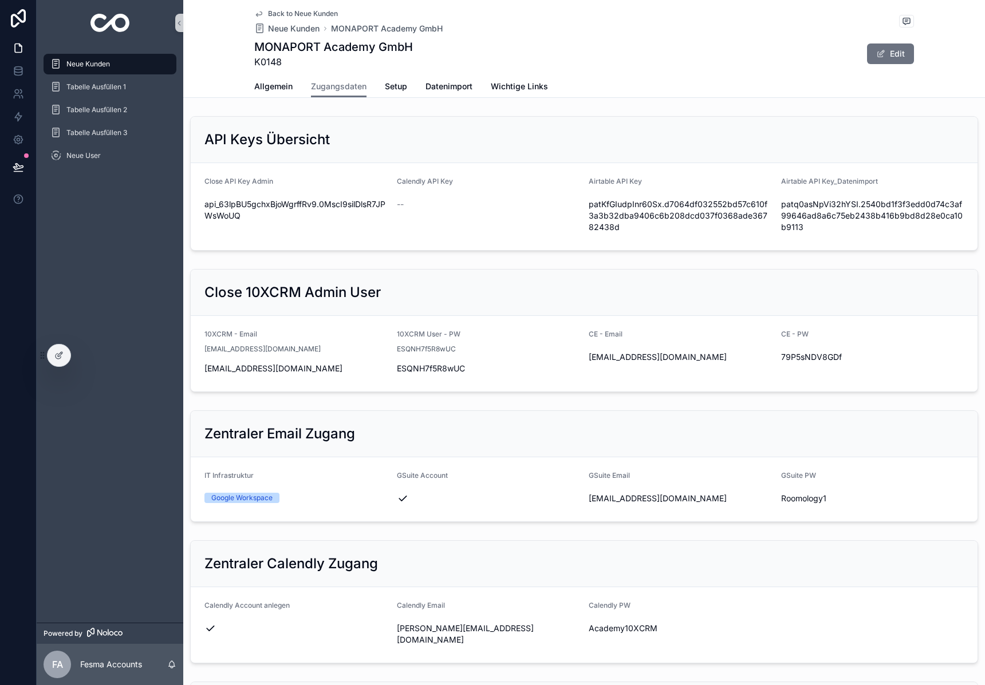
click at [633, 136] on div "API Keys Übersicht" at bounding box center [583, 140] width 759 height 18
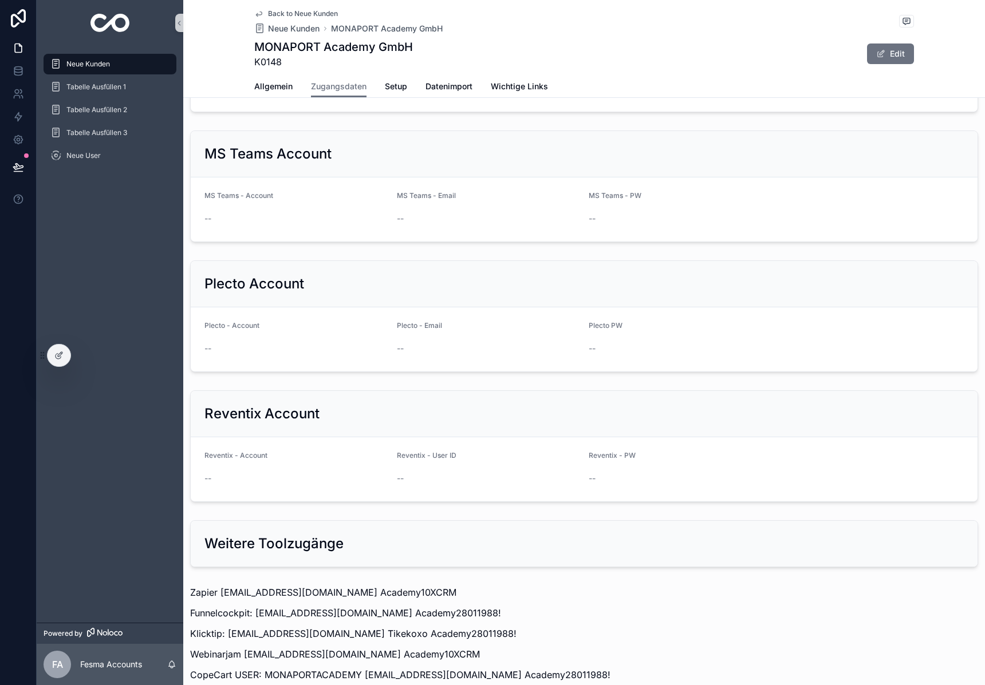
scroll to position [1236, 0]
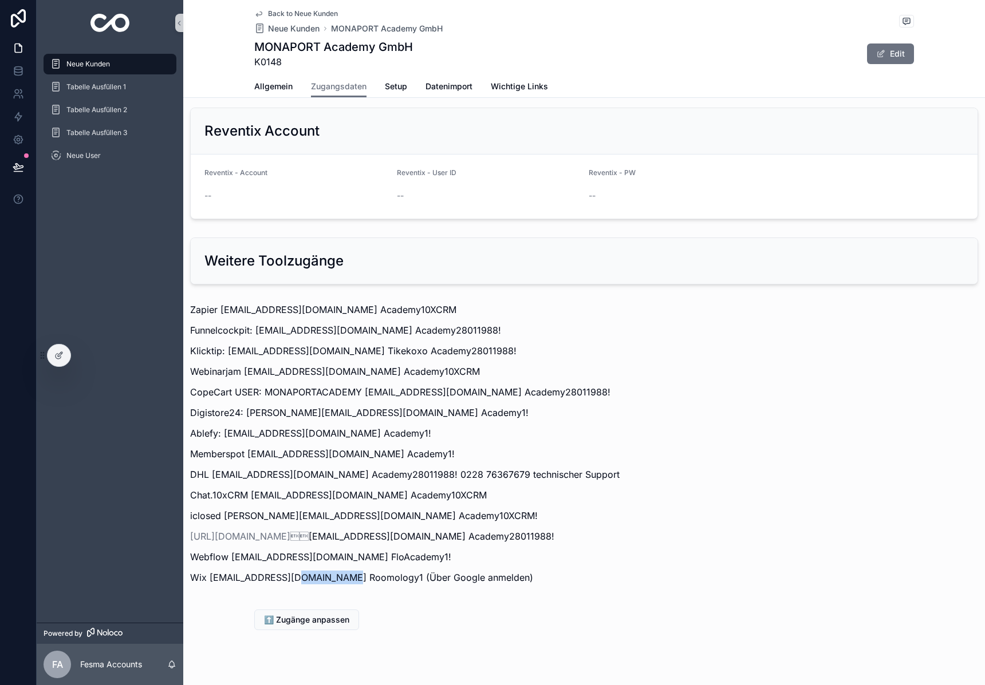
drag, startPoint x: 293, startPoint y: 554, endPoint x: 345, endPoint y: 554, distance: 51.5
click at [345, 571] on p "Wix [EMAIL_ADDRESS][DOMAIN_NAME] Roomology1 (Über Google anmelden)" at bounding box center [584, 578] width 788 height 14
copy p "Roomology1"
click at [282, 571] on div "Zapier [EMAIL_ADDRESS][DOMAIN_NAME] Academy10XCRM Funnelcockpit: [EMAIL_ADDRESS…" at bounding box center [584, 447] width 802 height 298
drag, startPoint x: 289, startPoint y: 556, endPoint x: 209, endPoint y: 560, distance: 80.3
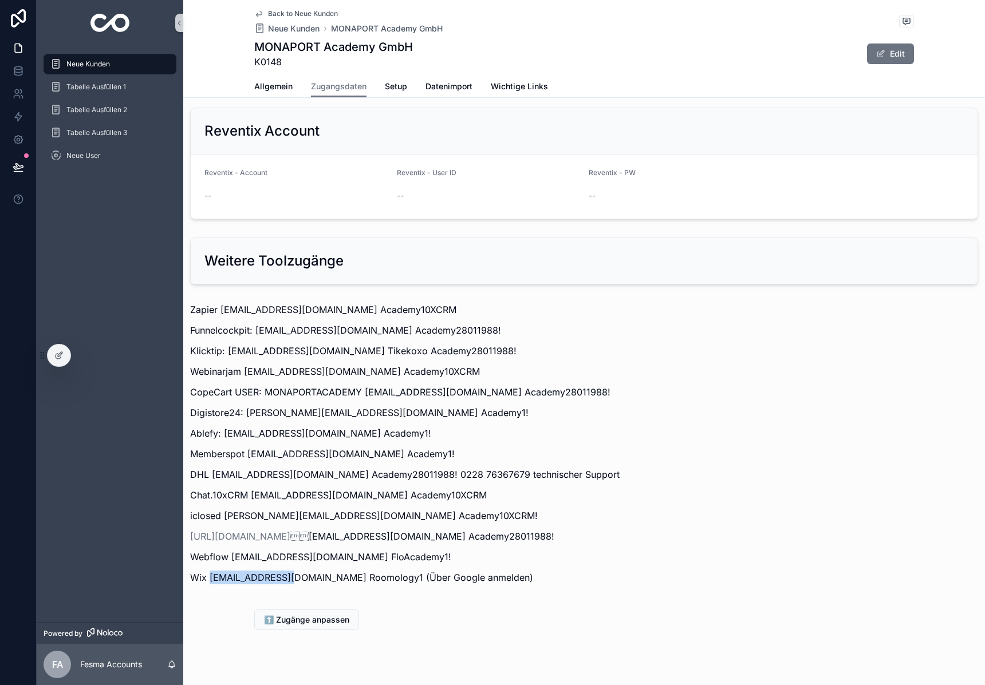
click at [209, 571] on p "Wix [EMAIL_ADDRESS][DOMAIN_NAME] Roomology1 (Über Google anmelden)" at bounding box center [584, 578] width 788 height 14
copy p "[EMAIL_ADDRESS][DOMAIN_NAME]"
drag, startPoint x: 294, startPoint y: 551, endPoint x: 344, endPoint y: 550, distance: 49.3
click at [344, 571] on p "Wix [EMAIL_ADDRESS][DOMAIN_NAME] Roomology1 (Über Google anmelden)" at bounding box center [584, 578] width 788 height 14
copy p "Roomology1"
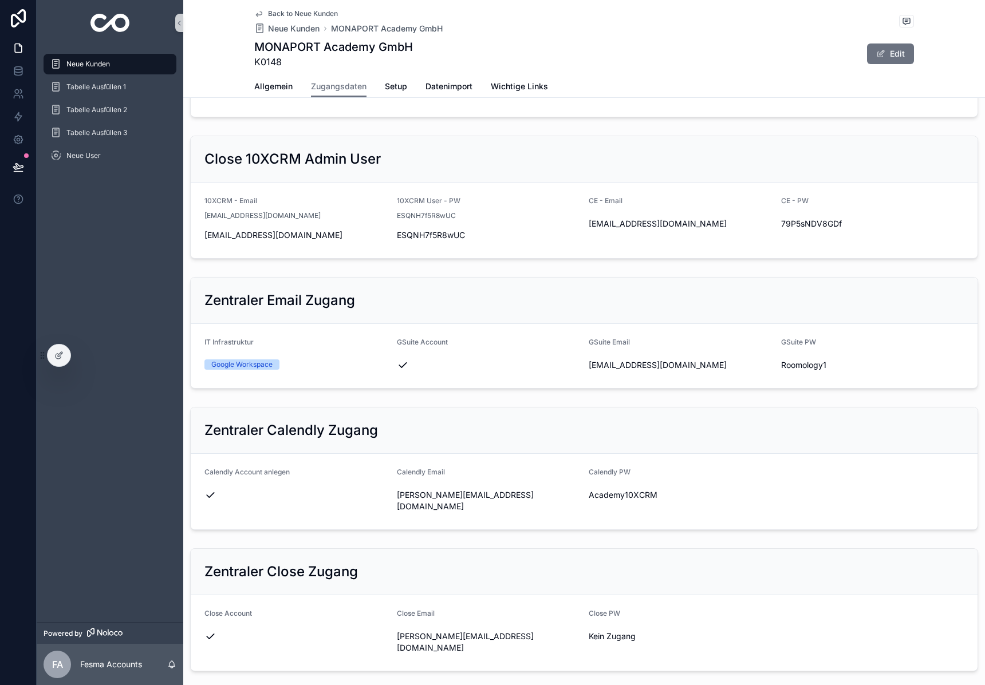
scroll to position [137, 0]
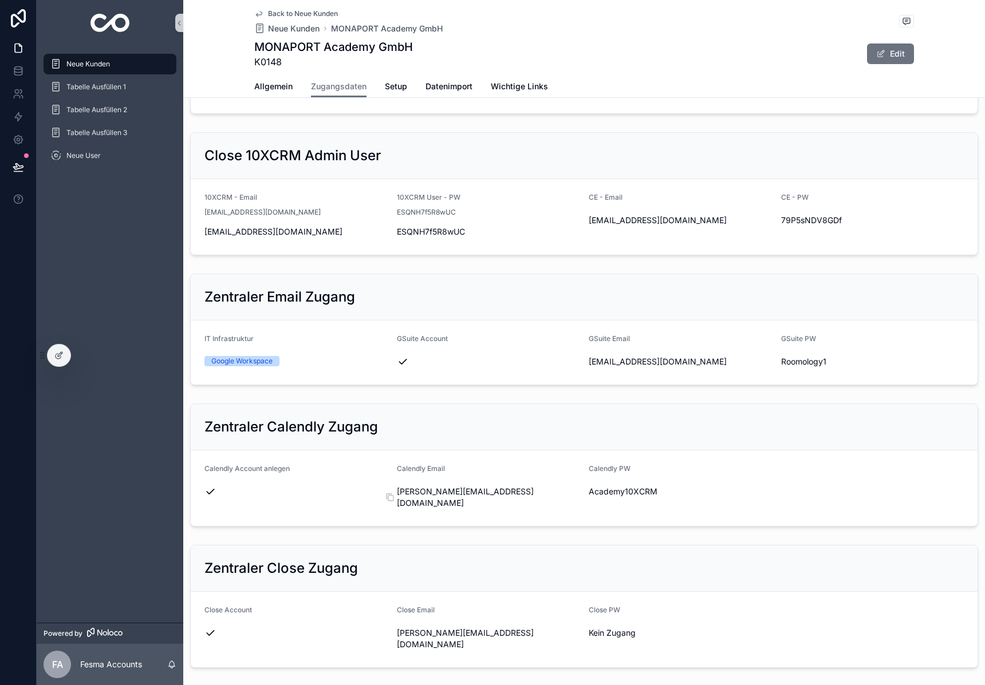
click at [460, 488] on span "[PERSON_NAME][EMAIL_ADDRESS][DOMAIN_NAME]" at bounding box center [488, 497] width 183 height 23
copy div "[PERSON_NAME][EMAIL_ADDRESS][DOMAIN_NAME]"
click at [637, 488] on span "Academy10XCRM" at bounding box center [680, 491] width 183 height 11
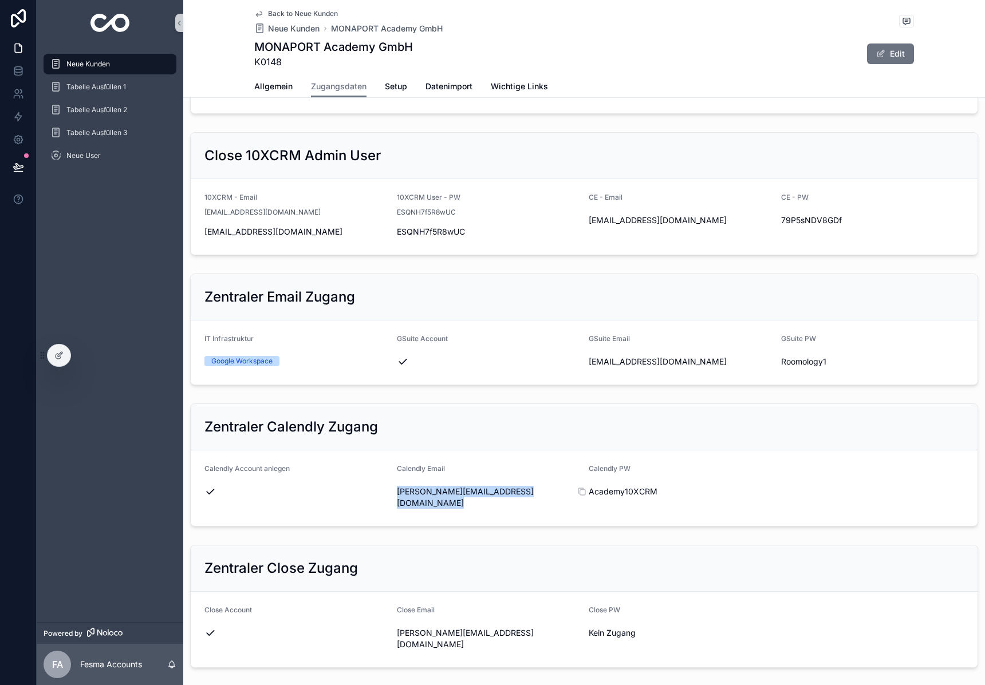
click at [637, 488] on span "Academy10XCRM" at bounding box center [680, 491] width 183 height 11
copy div "Academy10XCRM"
click at [477, 490] on span "[PERSON_NAME][EMAIL_ADDRESS][DOMAIN_NAME]" at bounding box center [488, 497] width 183 height 23
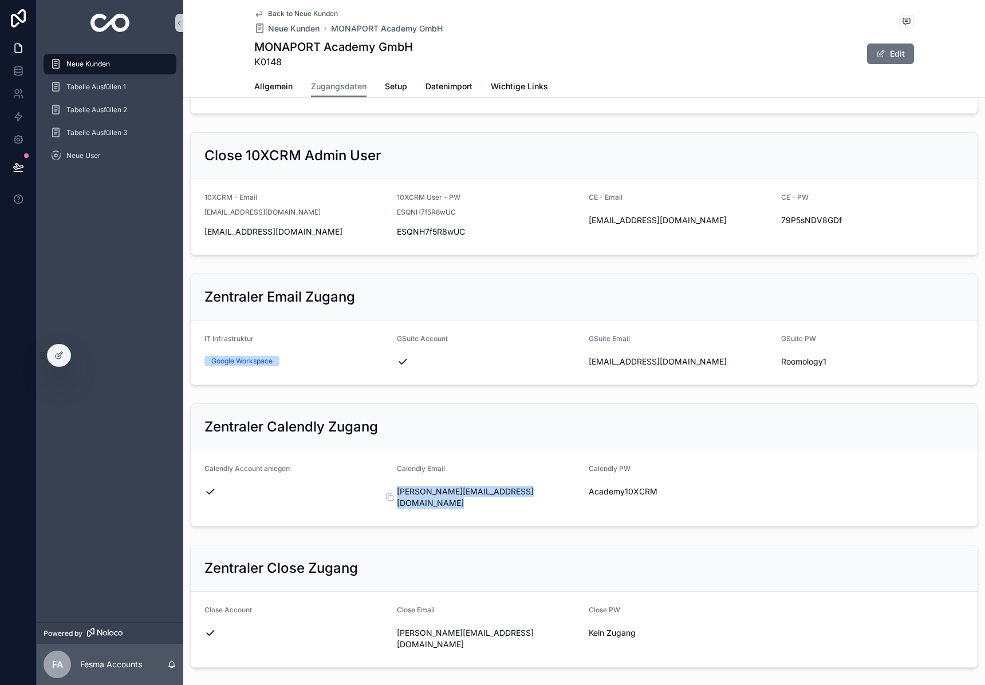
click at [477, 490] on span "[PERSON_NAME][EMAIL_ADDRESS][DOMAIN_NAME]" at bounding box center [488, 497] width 183 height 23
copy div "[PERSON_NAME][EMAIL_ADDRESS][DOMAIN_NAME]"
click at [617, 488] on span "Academy10XCRM" at bounding box center [680, 491] width 183 height 11
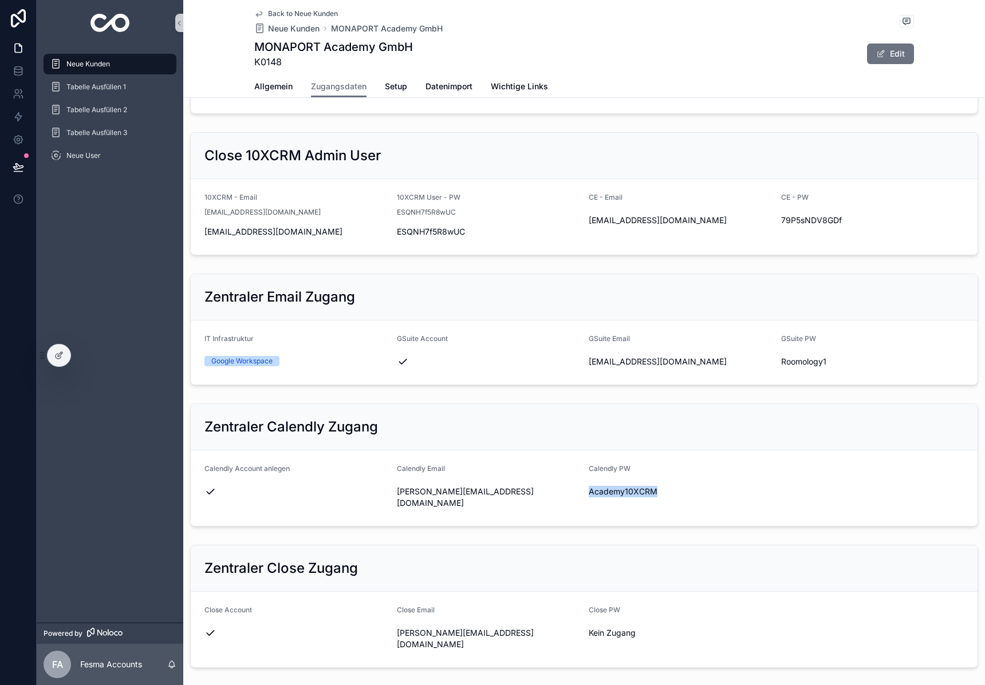
copy div "Academy10XCRM"
click at [113, 18] on img "scrollable content" at bounding box center [110, 23] width 40 height 18
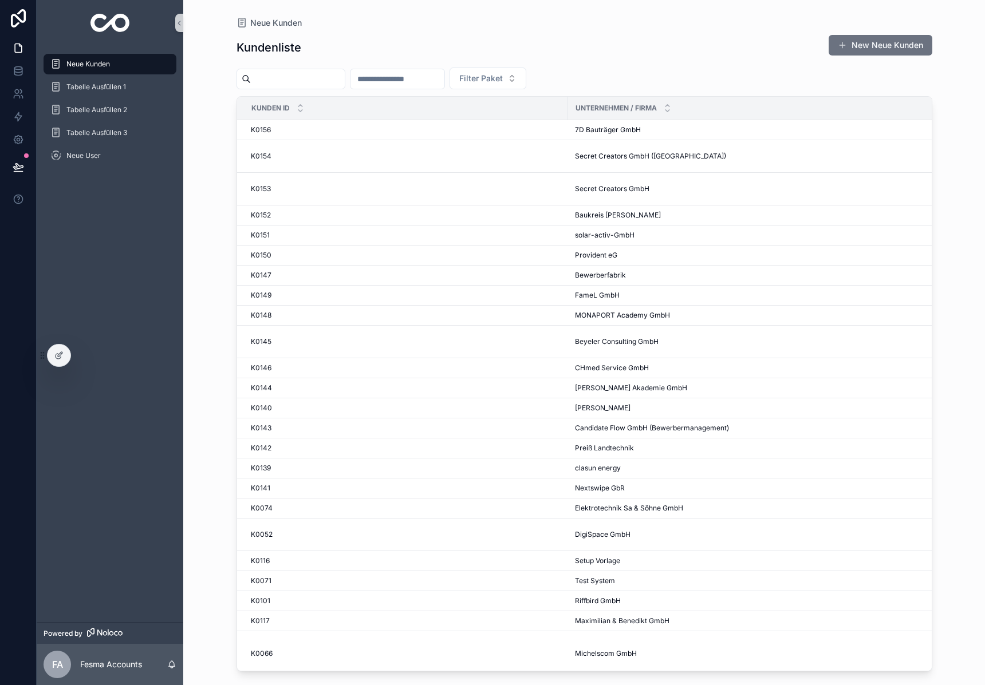
click at [317, 73] on input "scrollable content" at bounding box center [298, 79] width 94 height 16
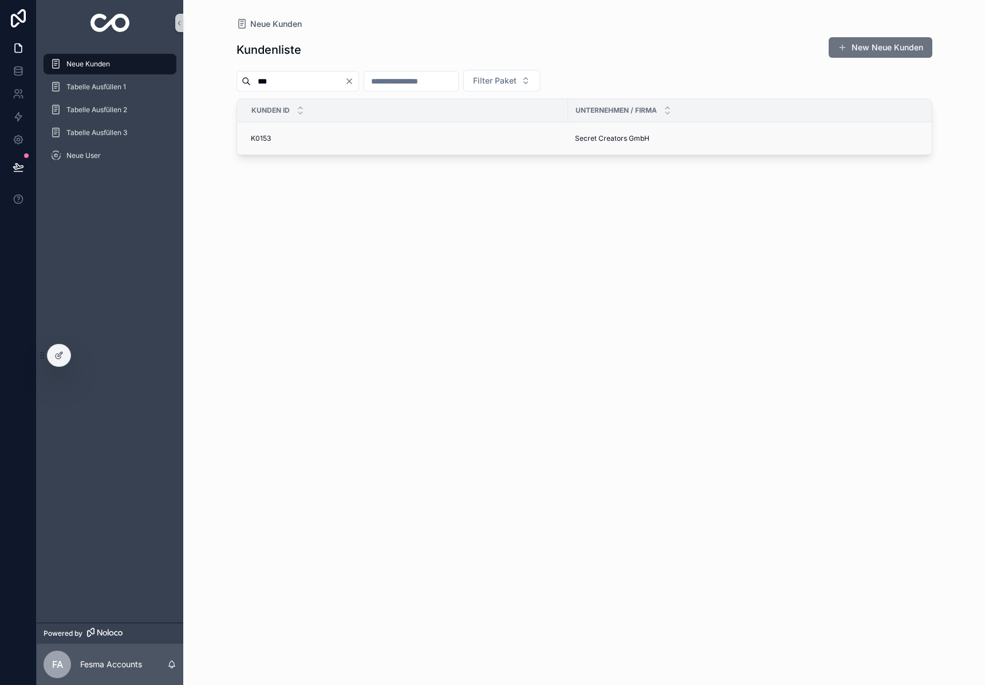
type input "***"
click at [596, 139] on span "Secret Creators GmbH" at bounding box center [612, 138] width 74 height 9
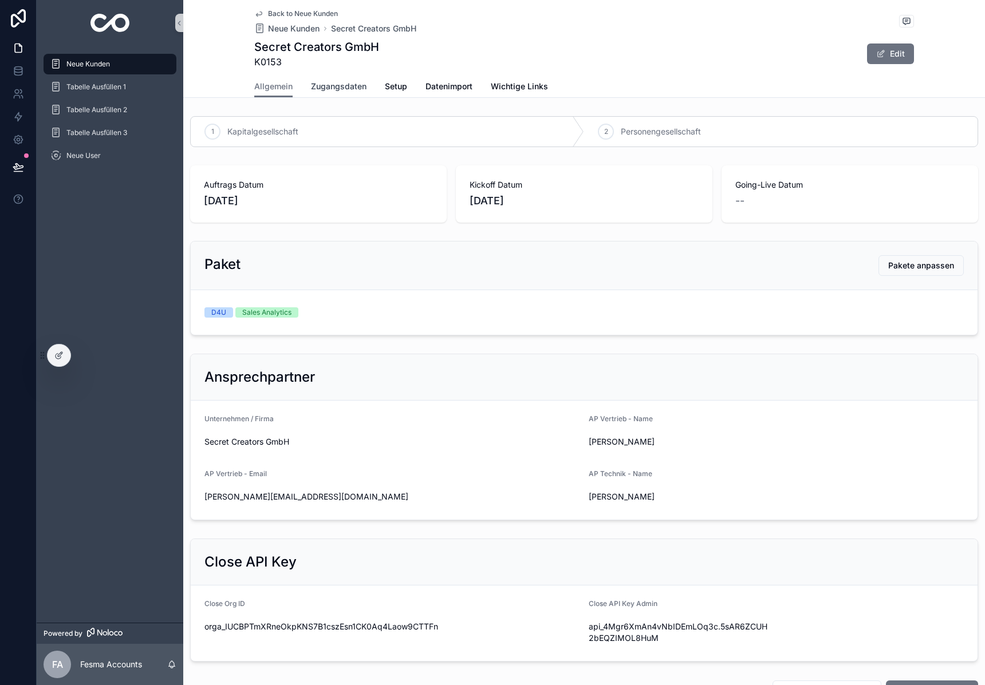
click at [341, 92] on span "Zugangsdaten" at bounding box center [339, 86] width 56 height 11
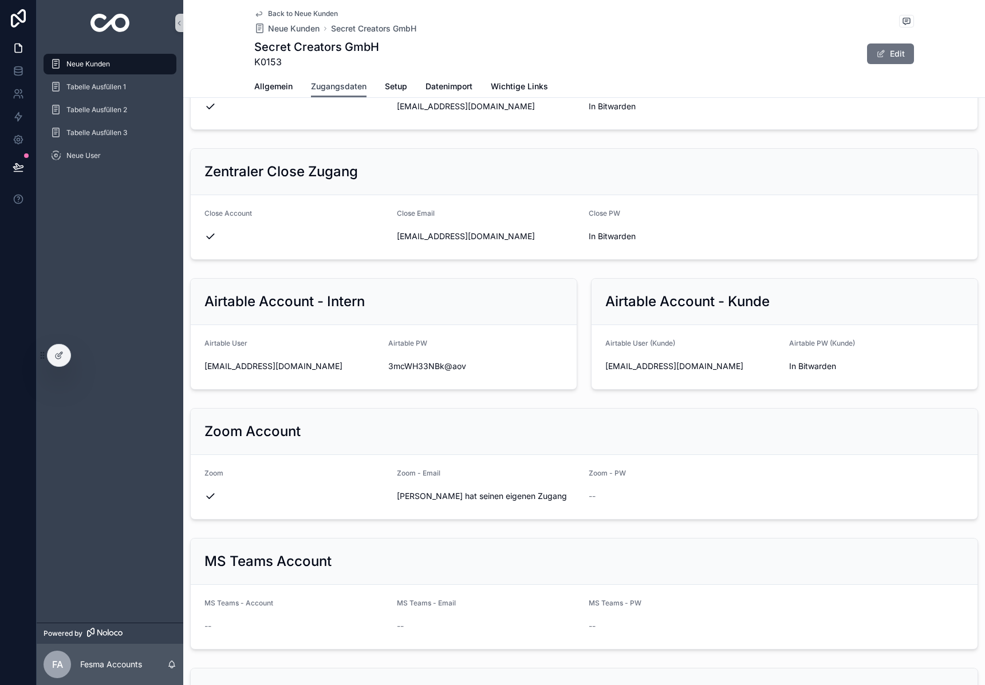
scroll to position [968, 0]
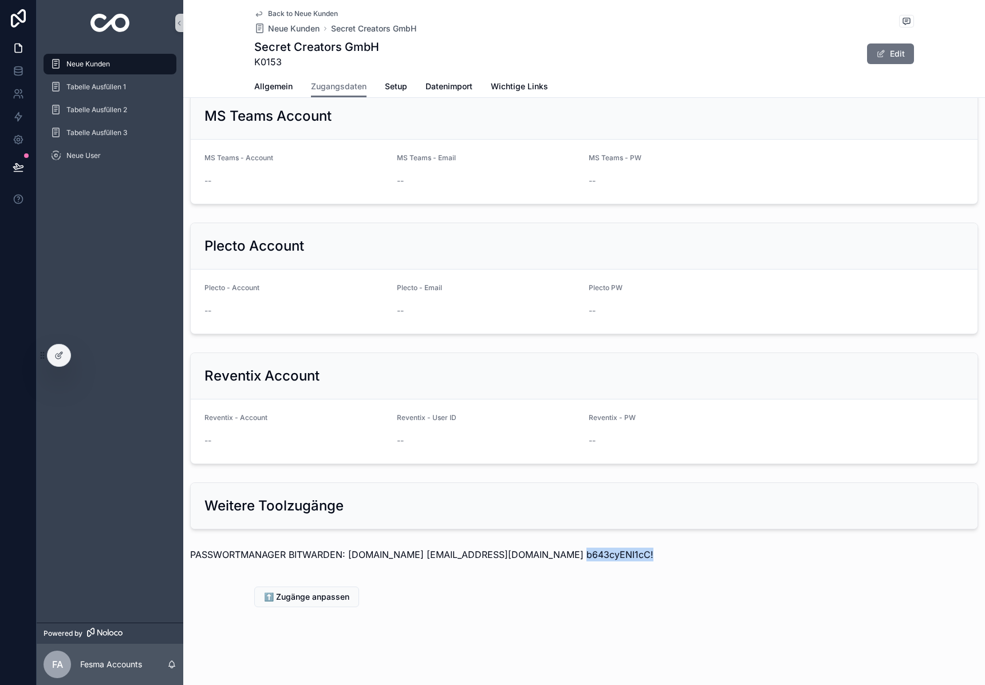
drag, startPoint x: 551, startPoint y: 554, endPoint x: 657, endPoint y: 560, distance: 106.7
click at [657, 560] on p "PASSWORTMANAGER BITWARDEN: bitwarden.secret-data.de support@10xcrm.de b643cyENI…" at bounding box center [584, 555] width 788 height 14
copy p "b643cyENI1cC!"
